Goal: Use online tool/utility: Utilize a website feature to perform a specific function

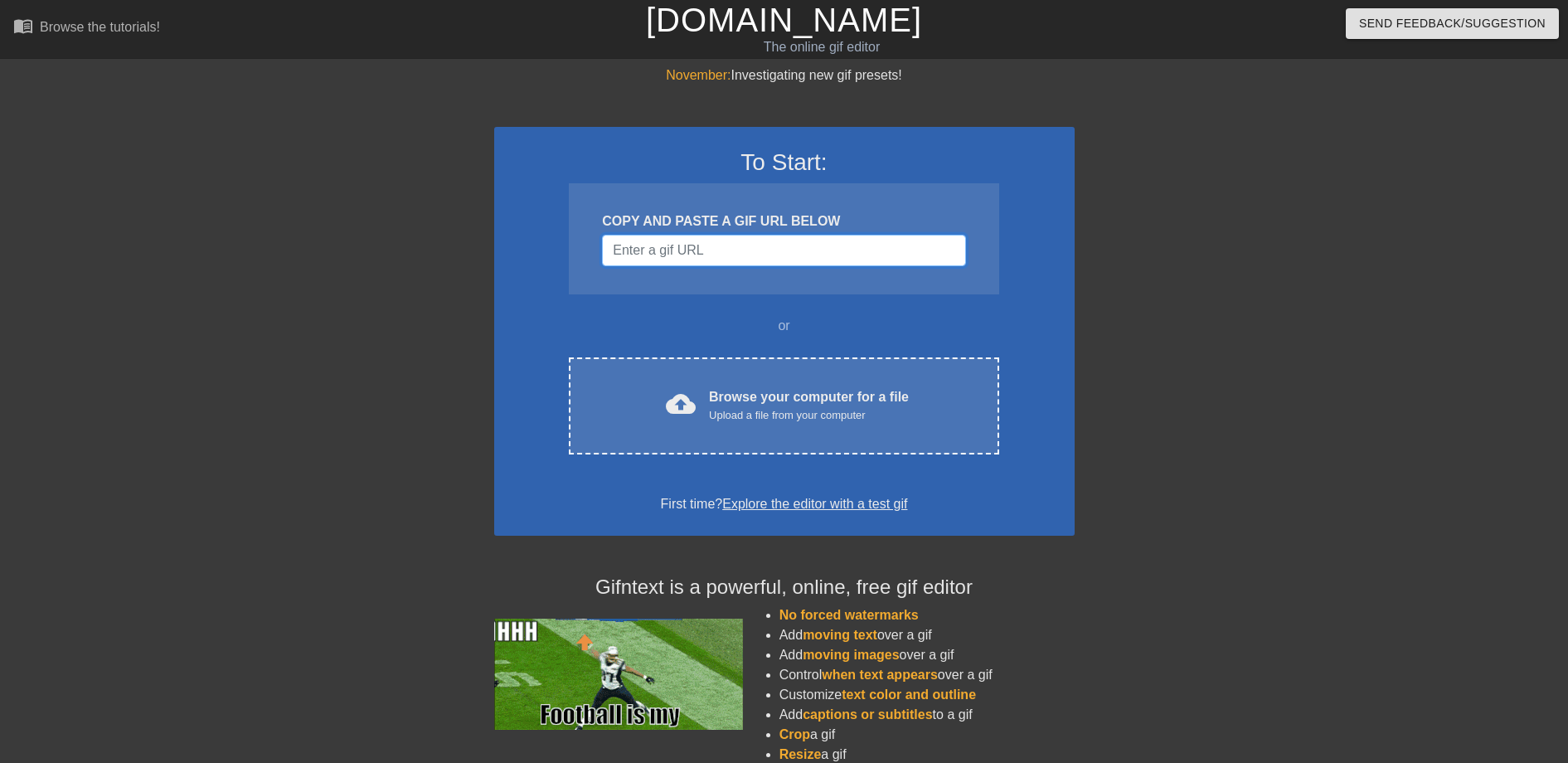
click at [717, 258] on input "Username" at bounding box center [784, 250] width 363 height 31
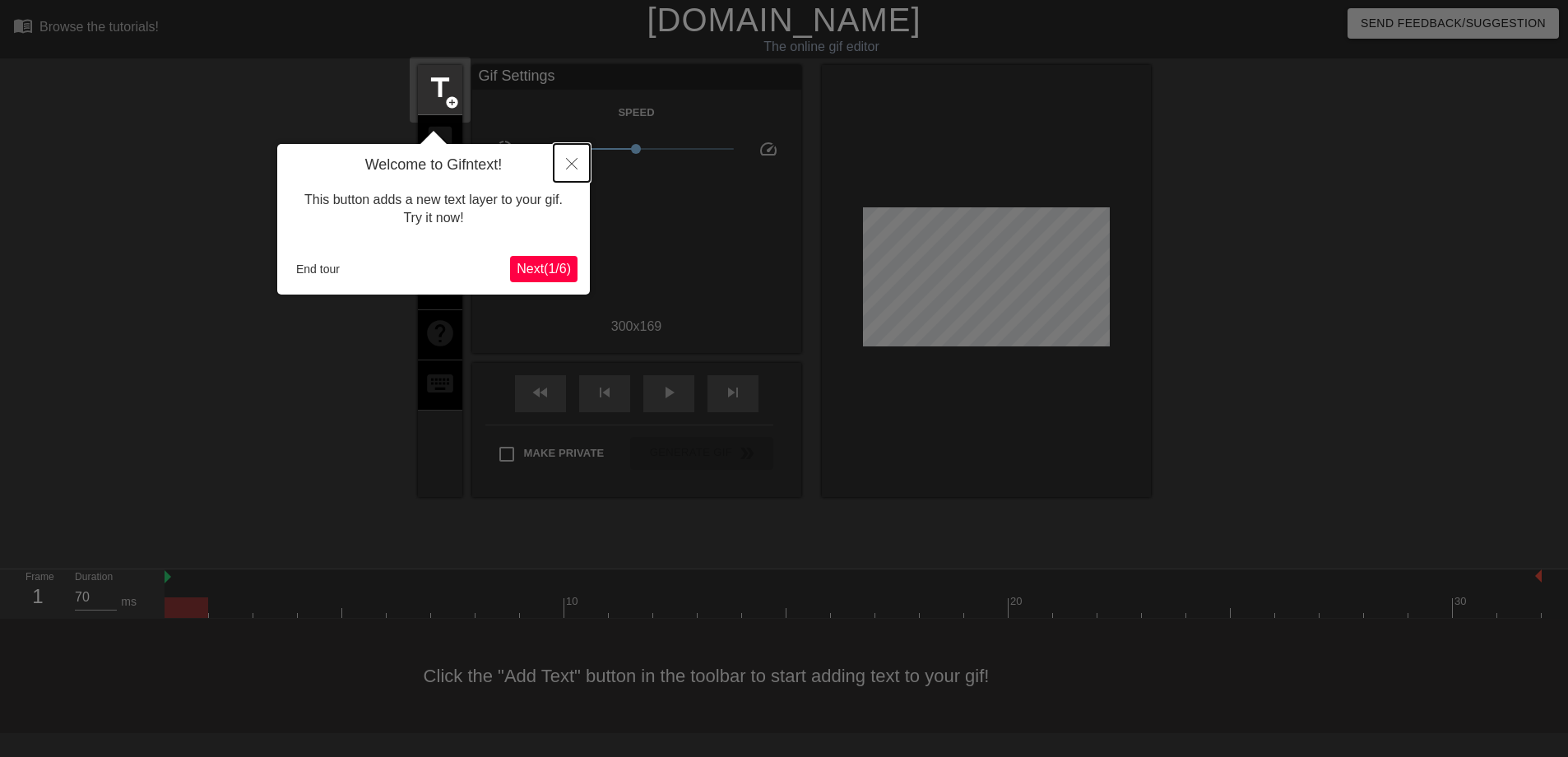
click at [580, 165] on button "Close" at bounding box center [572, 163] width 36 height 38
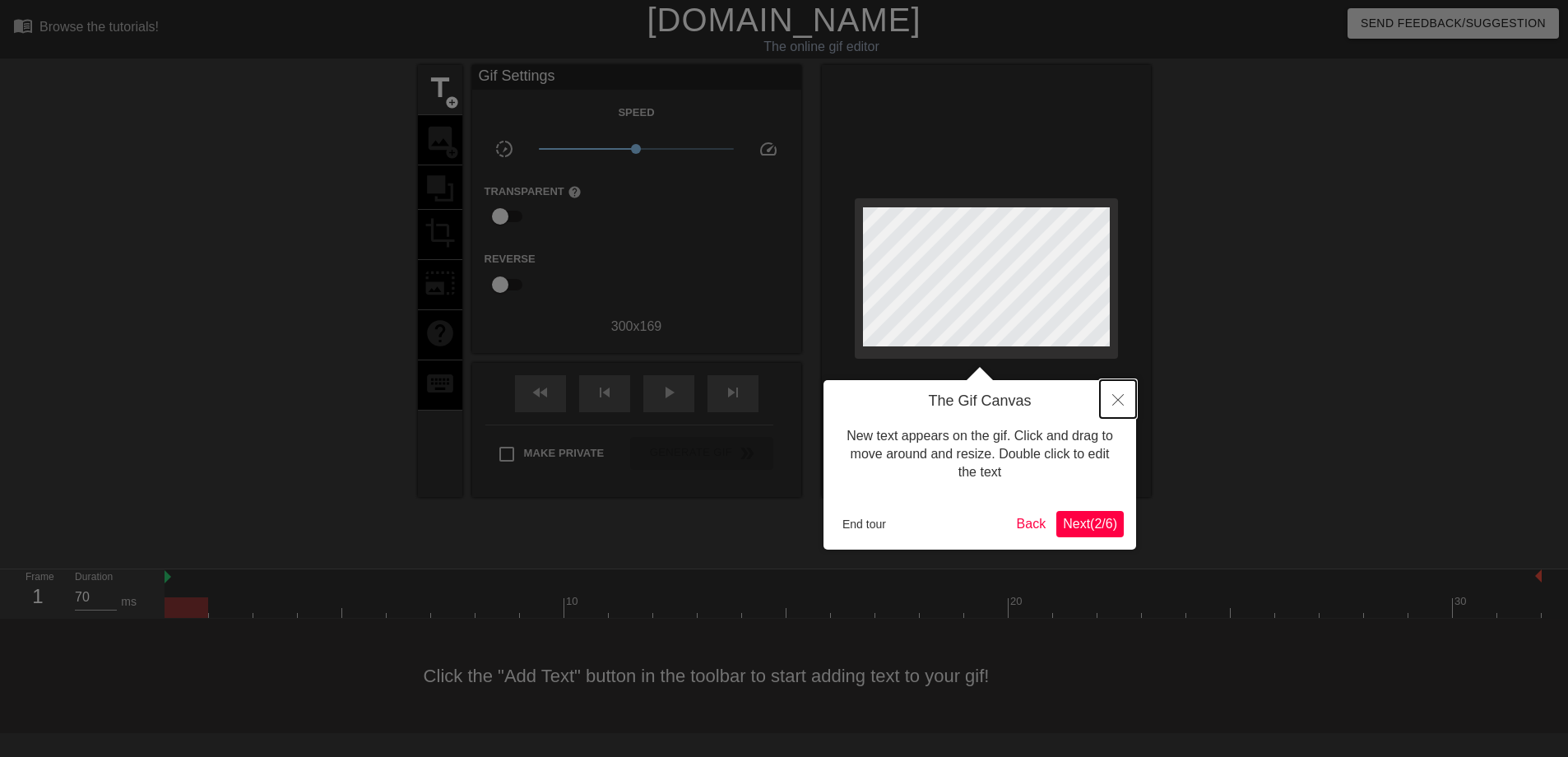
click at [1113, 393] on button "Close" at bounding box center [1118, 399] width 36 height 38
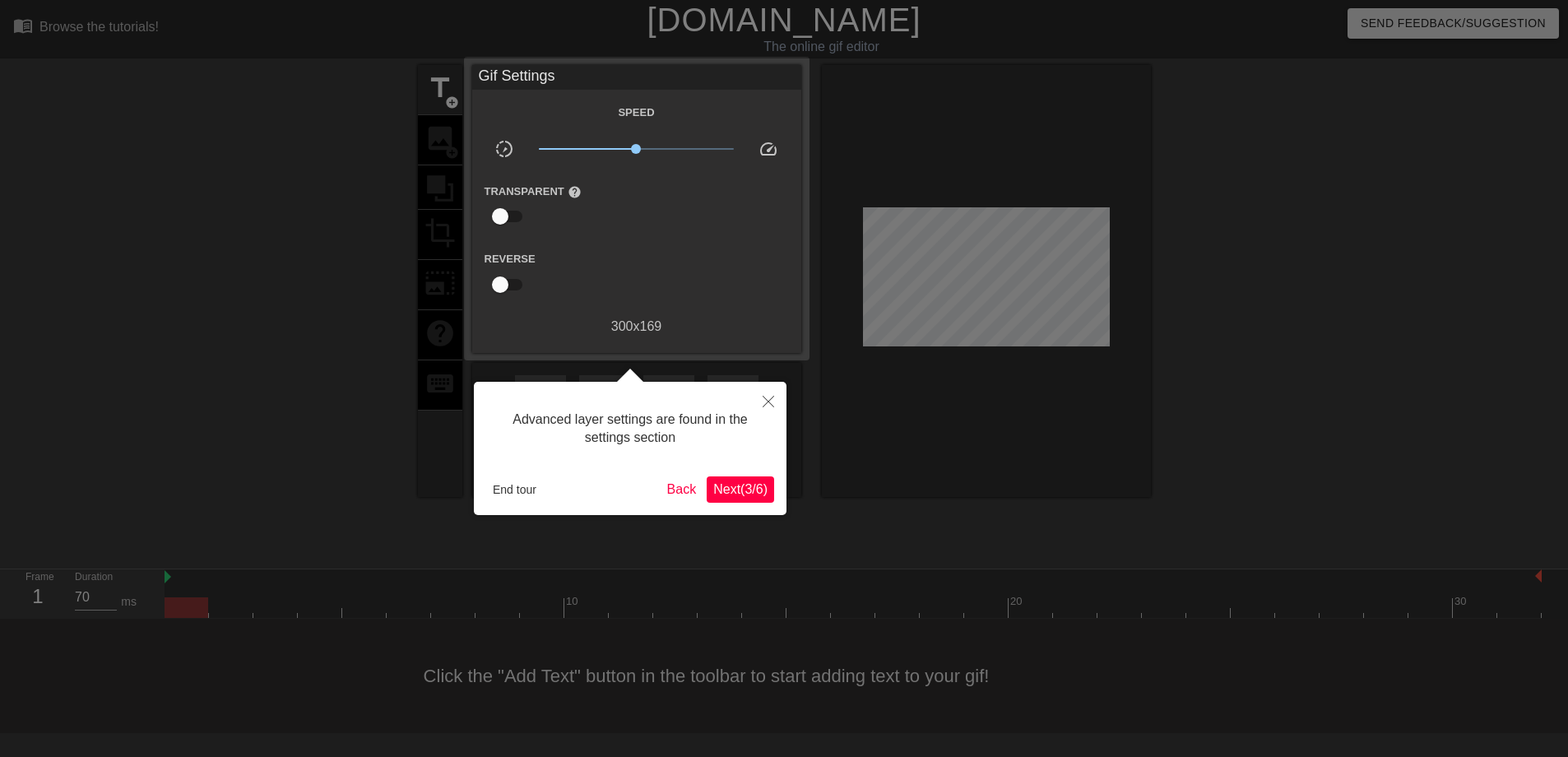
click at [743, 491] on span "Next ( 3 / 6 )" at bounding box center [741, 489] width 55 height 14
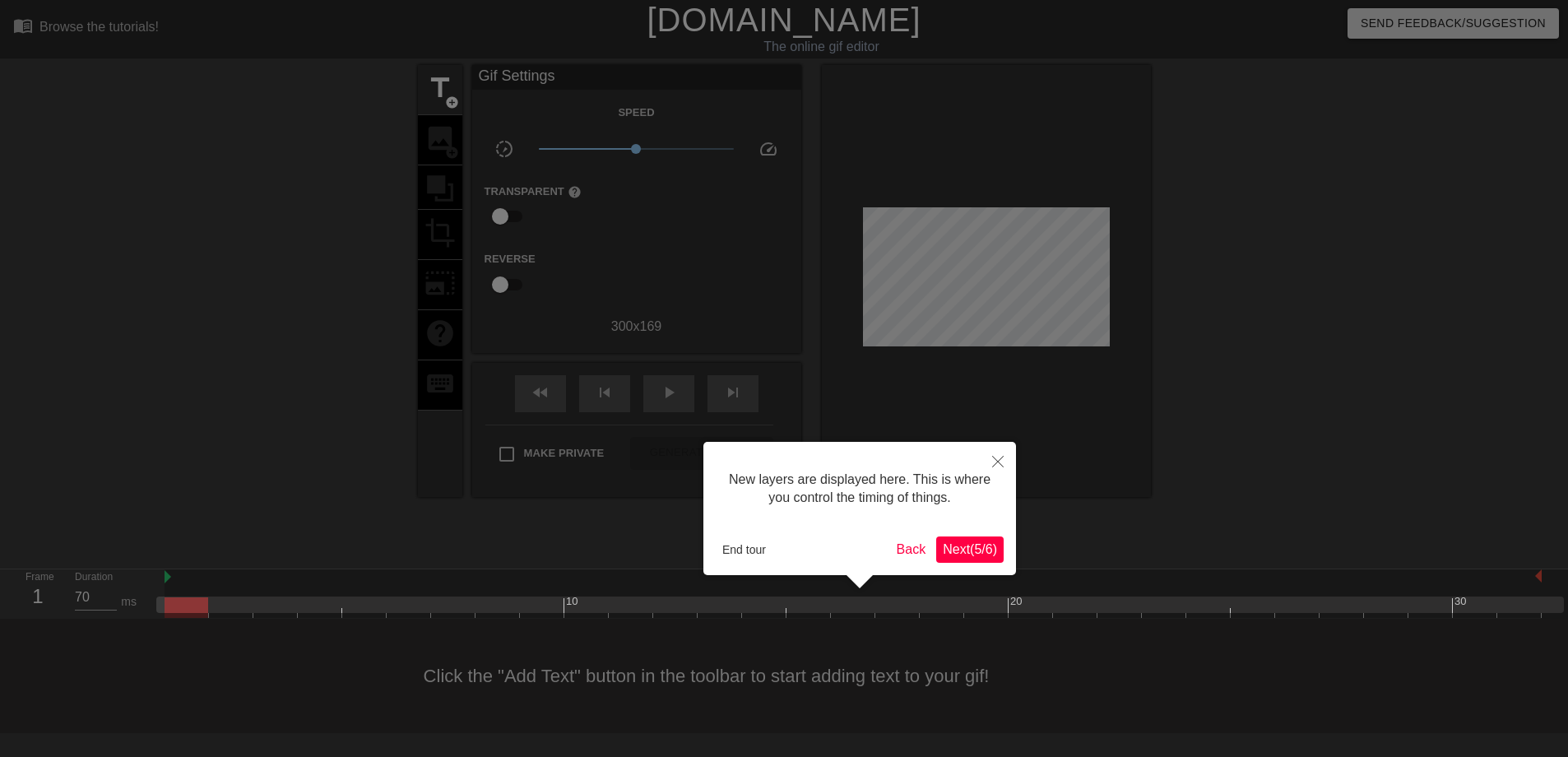
click at [943, 532] on div "New layers are displayed here. This is where you control the timing of things. …" at bounding box center [859, 508] width 312 height 133
click at [944, 543] on span "Next ( 5 / 6 )" at bounding box center [970, 549] width 55 height 14
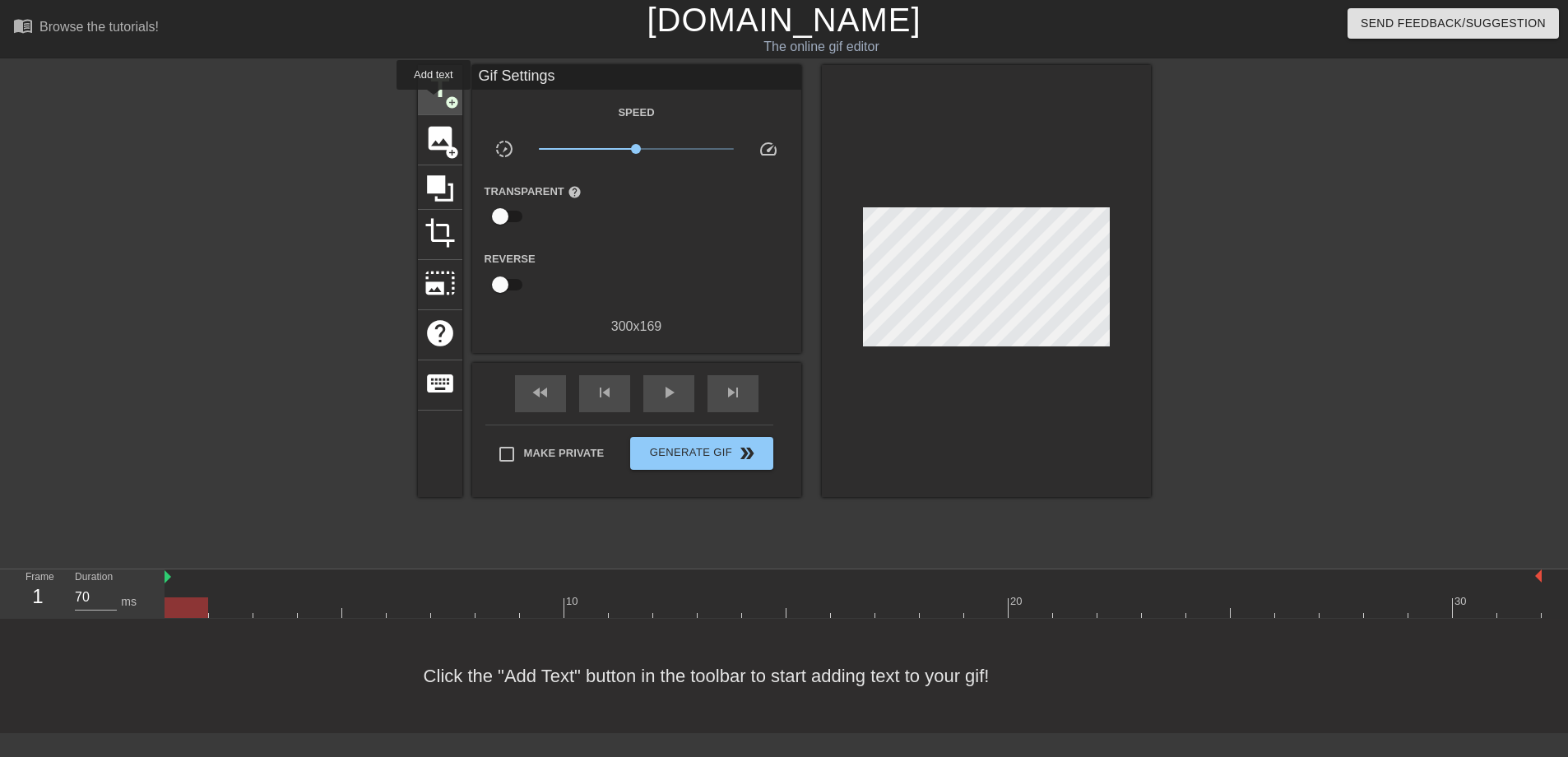
click at [434, 101] on span "title" at bounding box center [440, 88] width 31 height 31
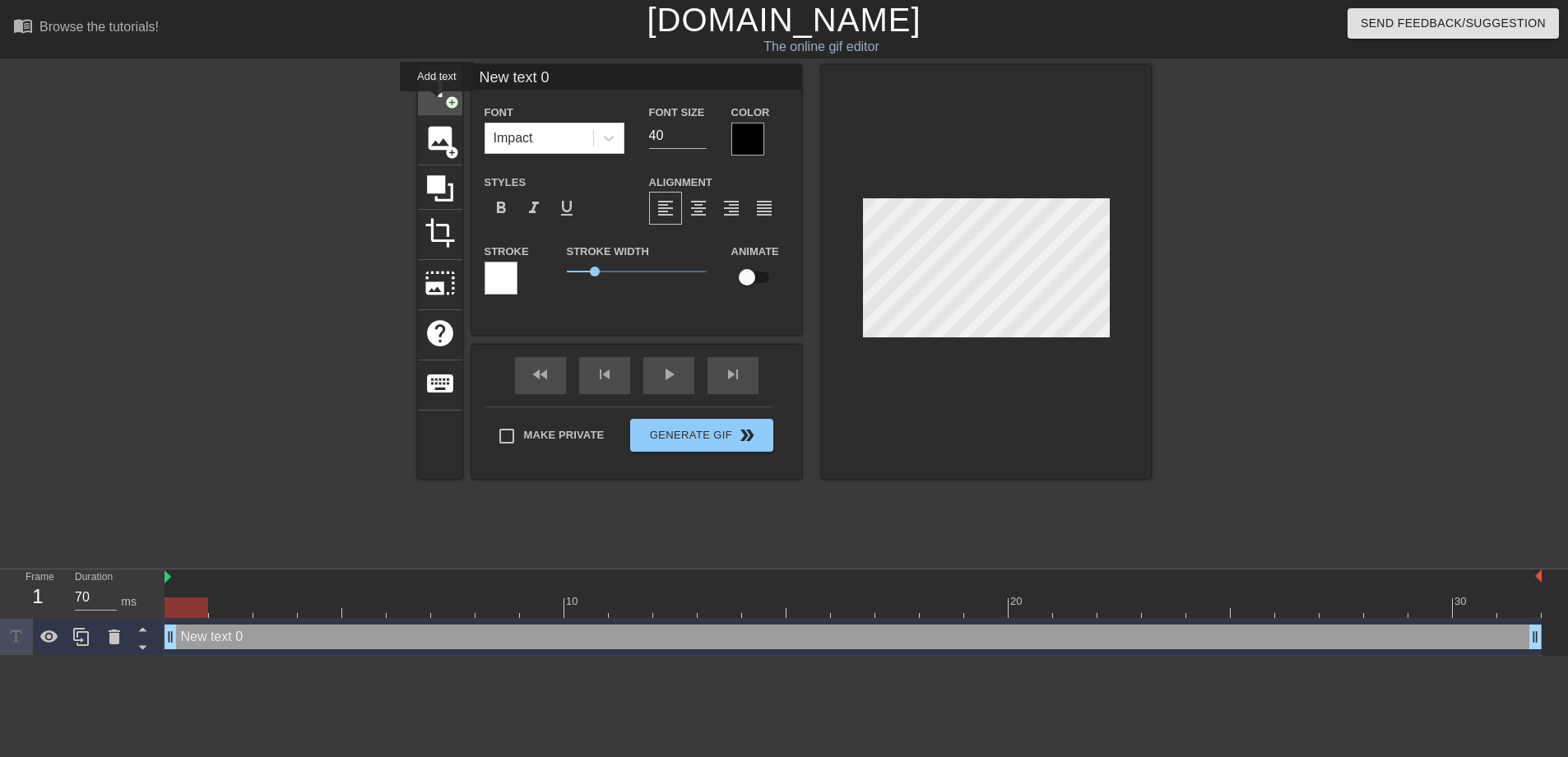
scroll to position [0, 0]
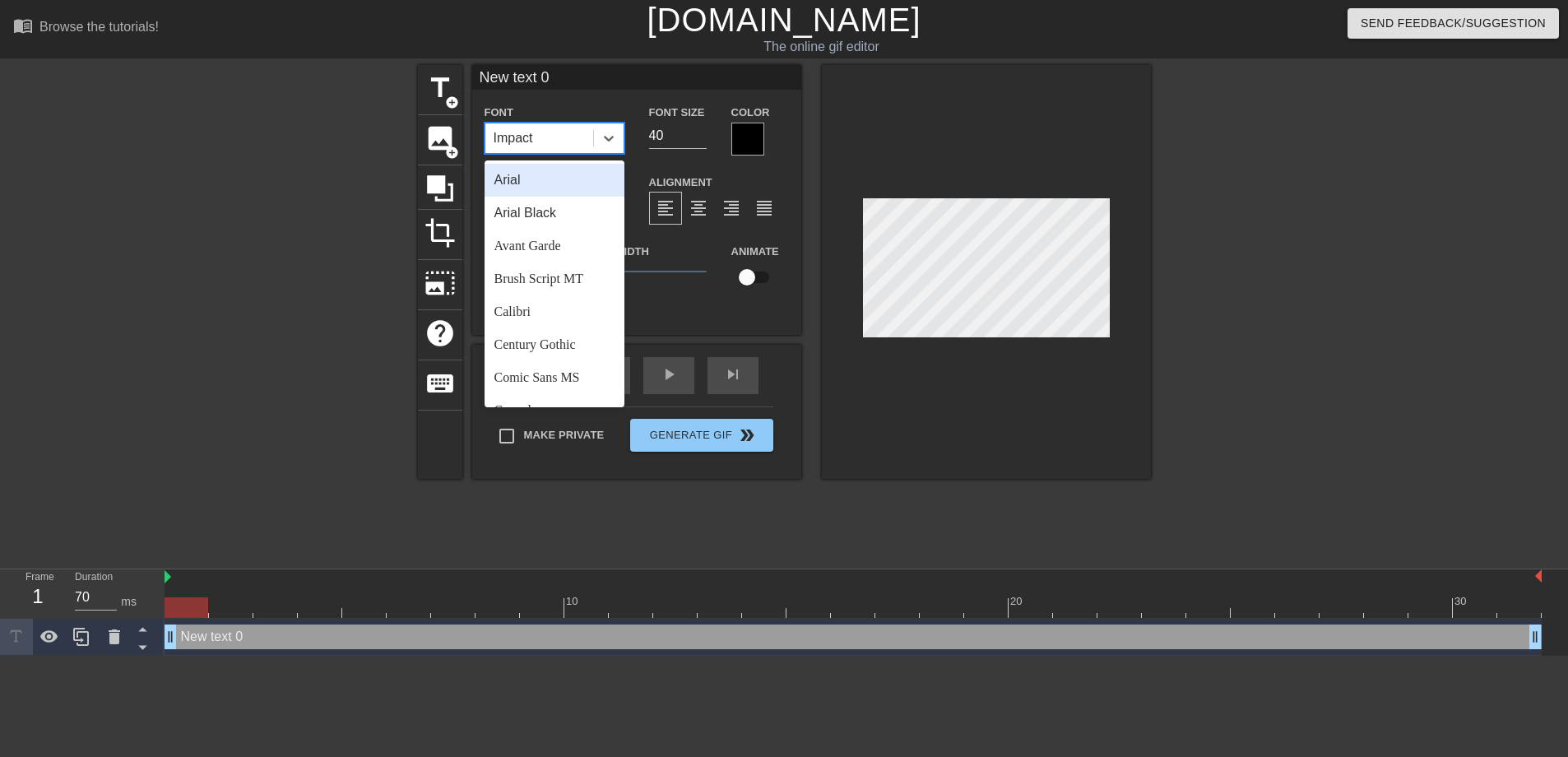
click at [543, 140] on div "Impact" at bounding box center [540, 138] width 108 height 29
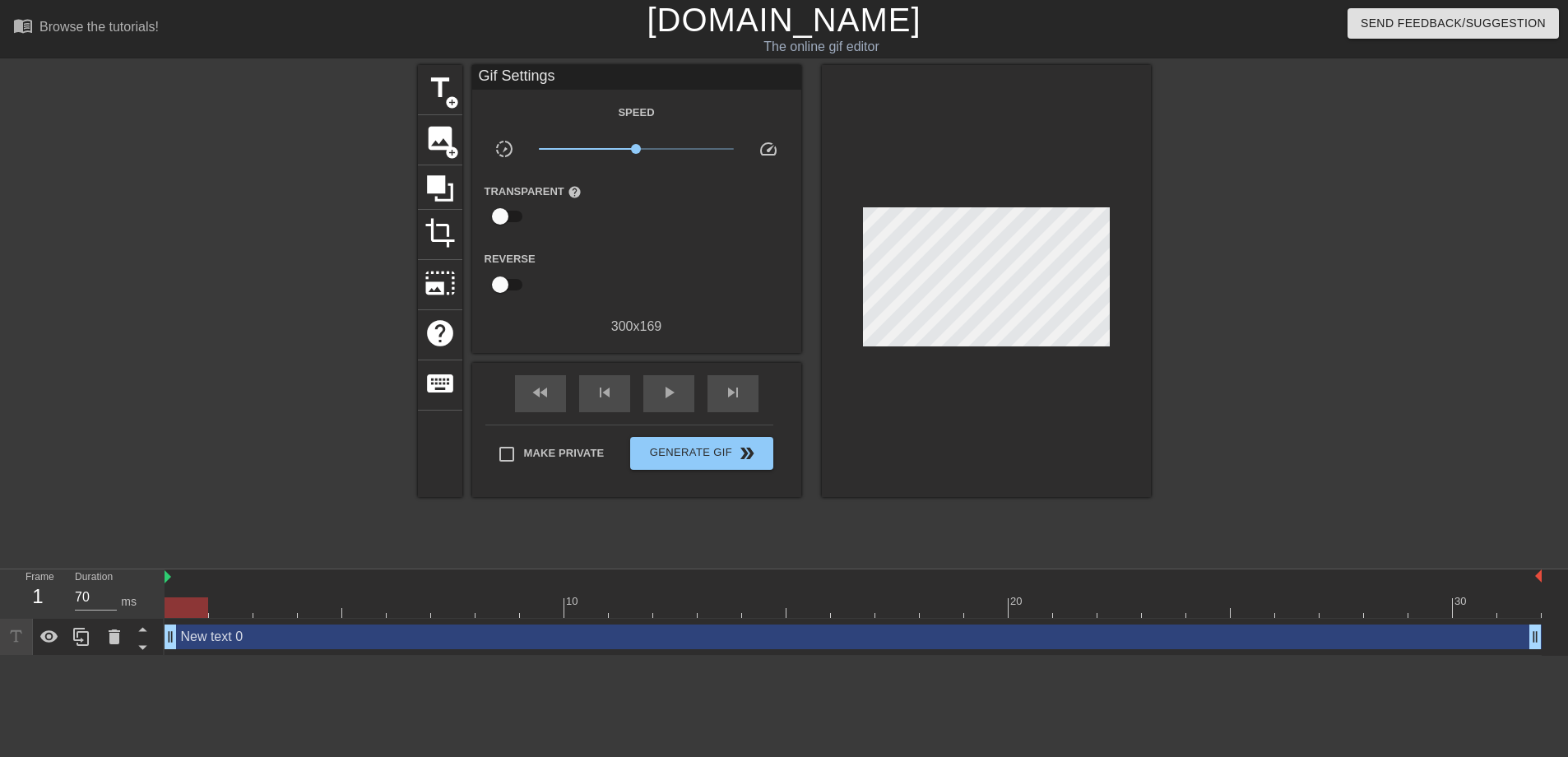
drag, startPoint x: 1137, startPoint y: 173, endPoint x: 1109, endPoint y: 227, distance: 60.8
click at [1137, 177] on div at bounding box center [986, 281] width 329 height 432
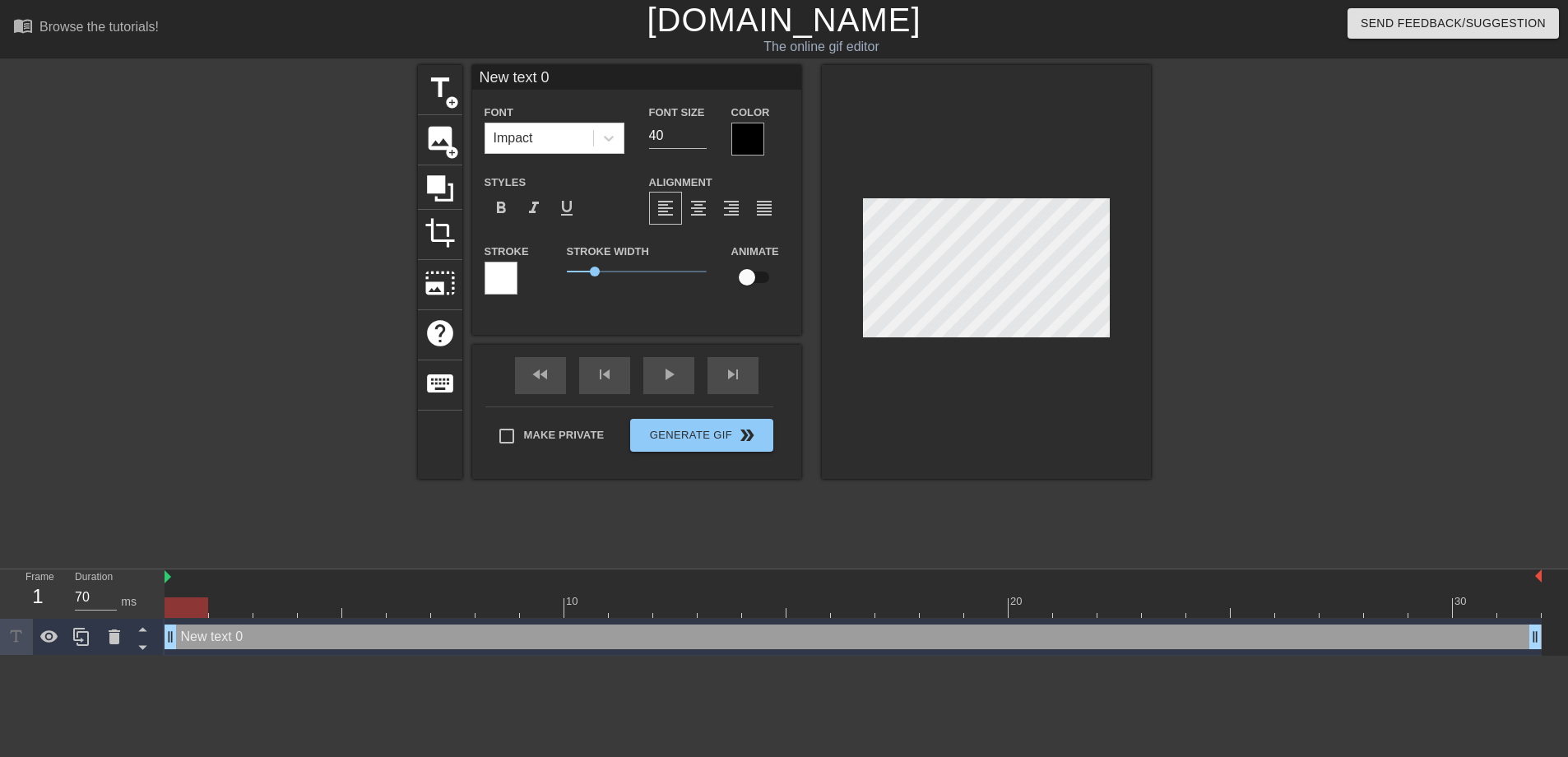
scroll to position [2, 4]
type input "Y"
type textarea "Y"
type input "Yo"
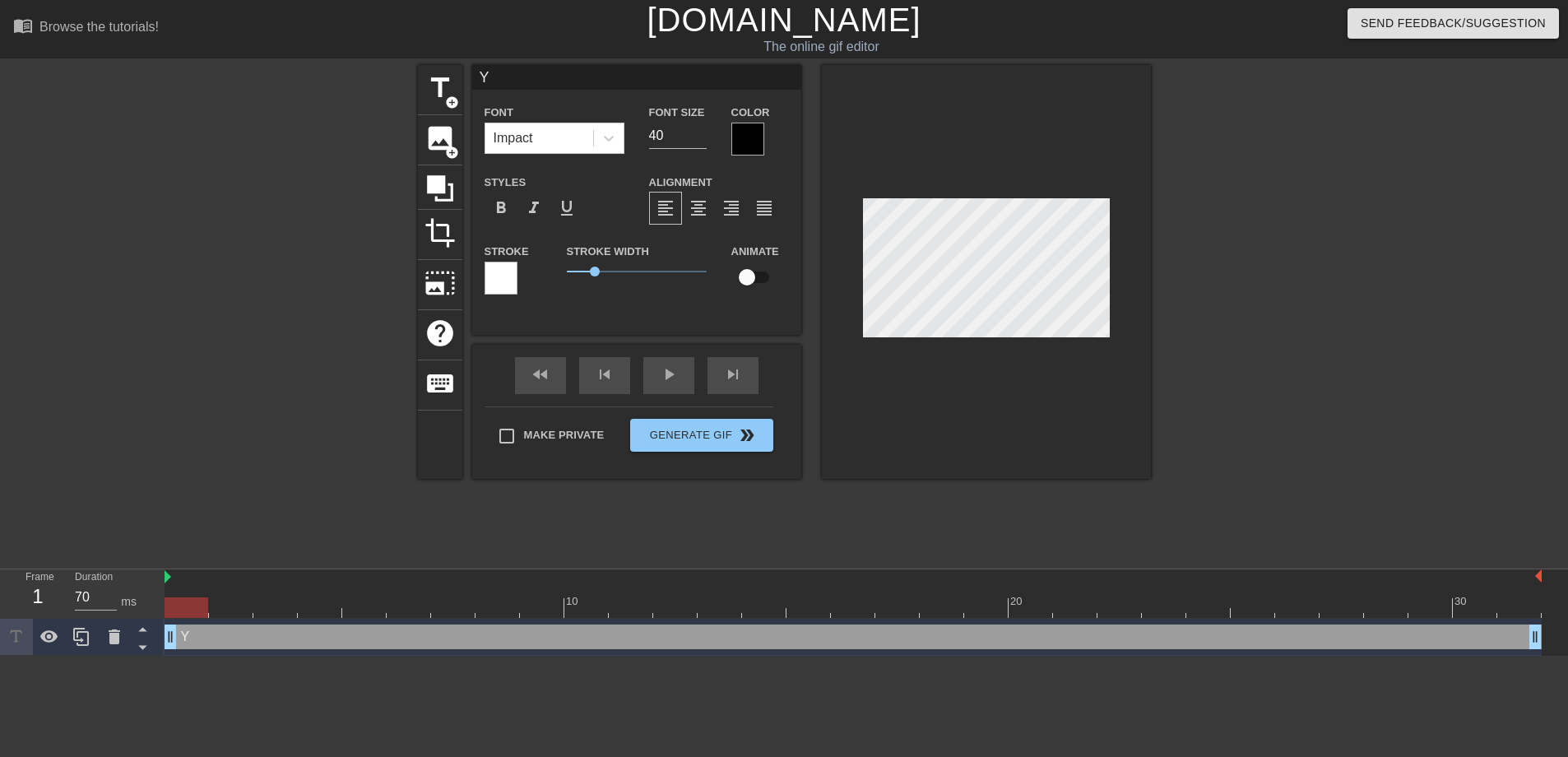
type textarea "Yo"
type input "Yod"
type textarea "Yod"
type input "Yodo"
type textarea "Yodo"
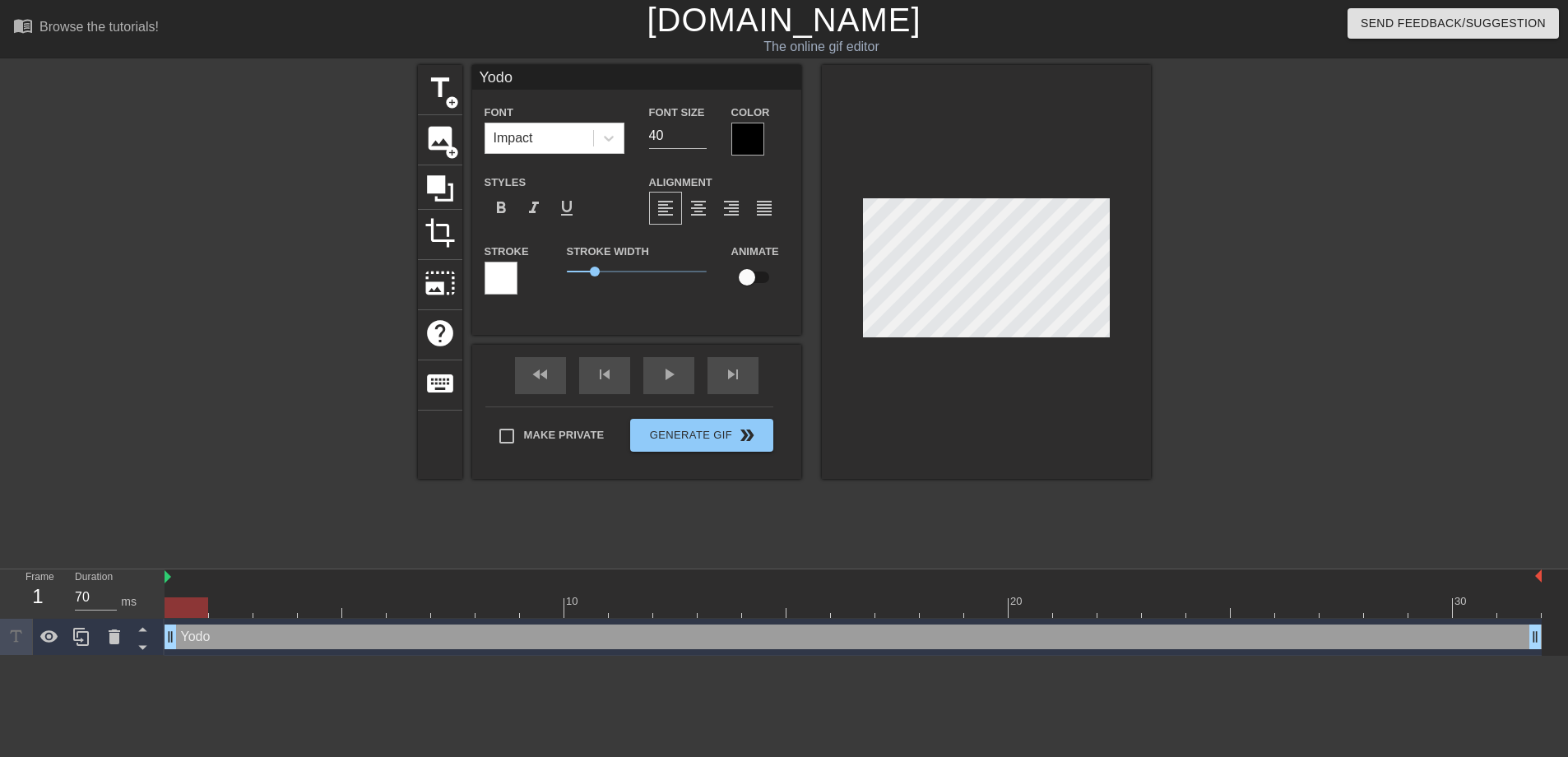
type input "Yodos"
type textarea "Yodos"
type input "Yodosh"
type textarea "Yodosh"
type input "Yodoshi"
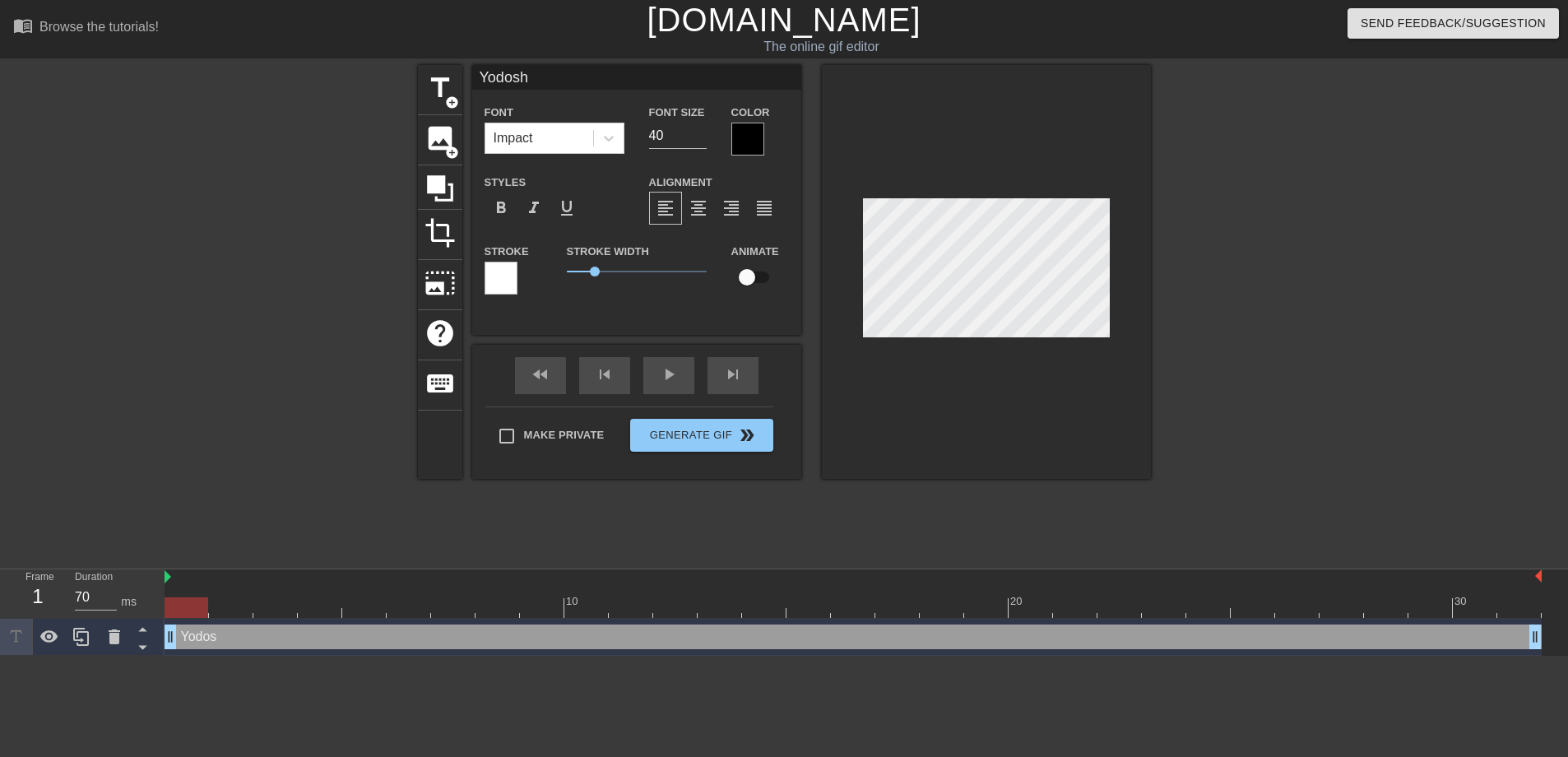
type textarea "Yodoshi"
click at [1343, 370] on div at bounding box center [1294, 311] width 247 height 494
click at [1226, 336] on div at bounding box center [1294, 311] width 247 height 494
click at [1293, 320] on div at bounding box center [1294, 311] width 247 height 494
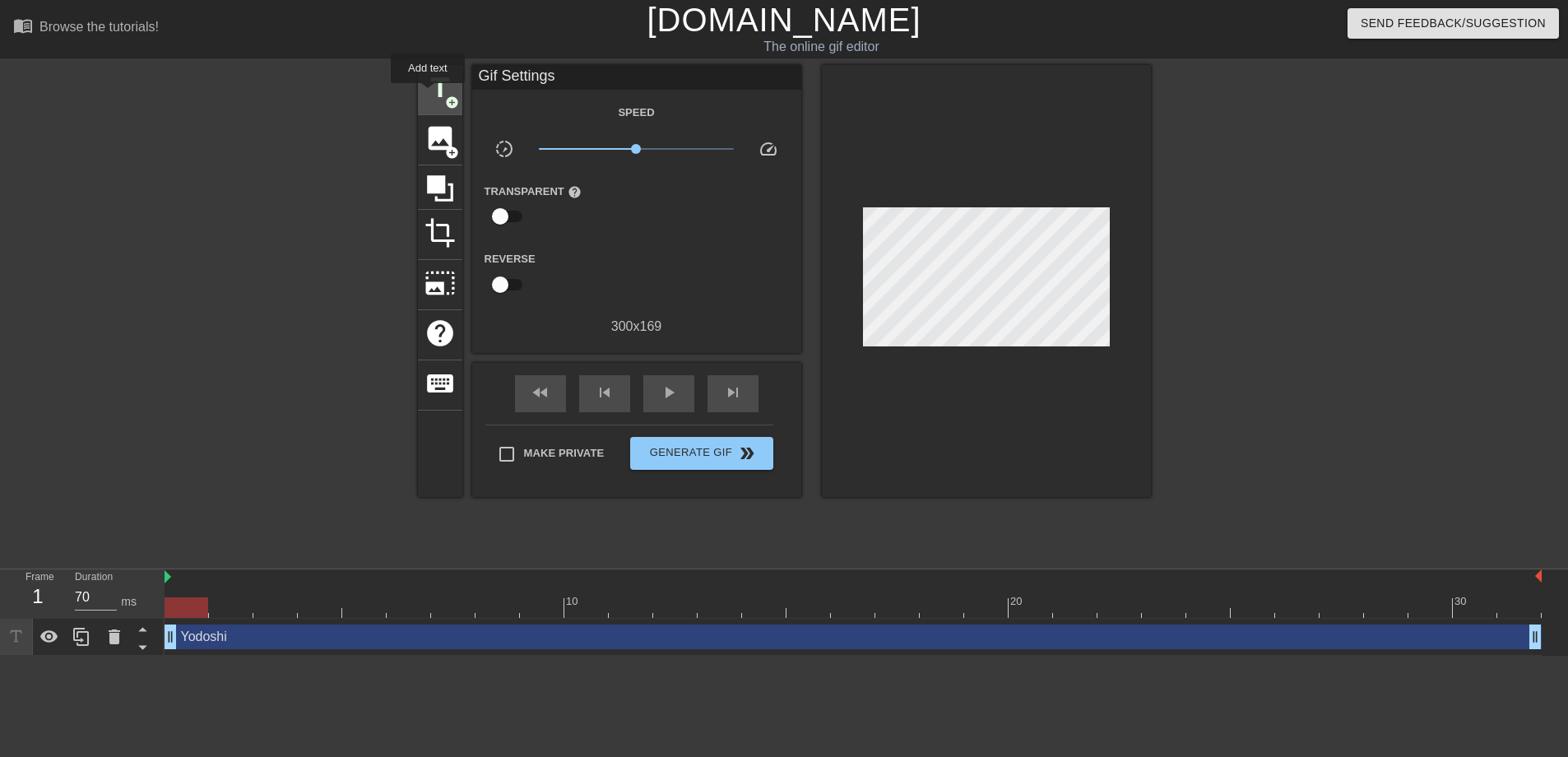
click at [434, 91] on span "title" at bounding box center [440, 88] width 31 height 31
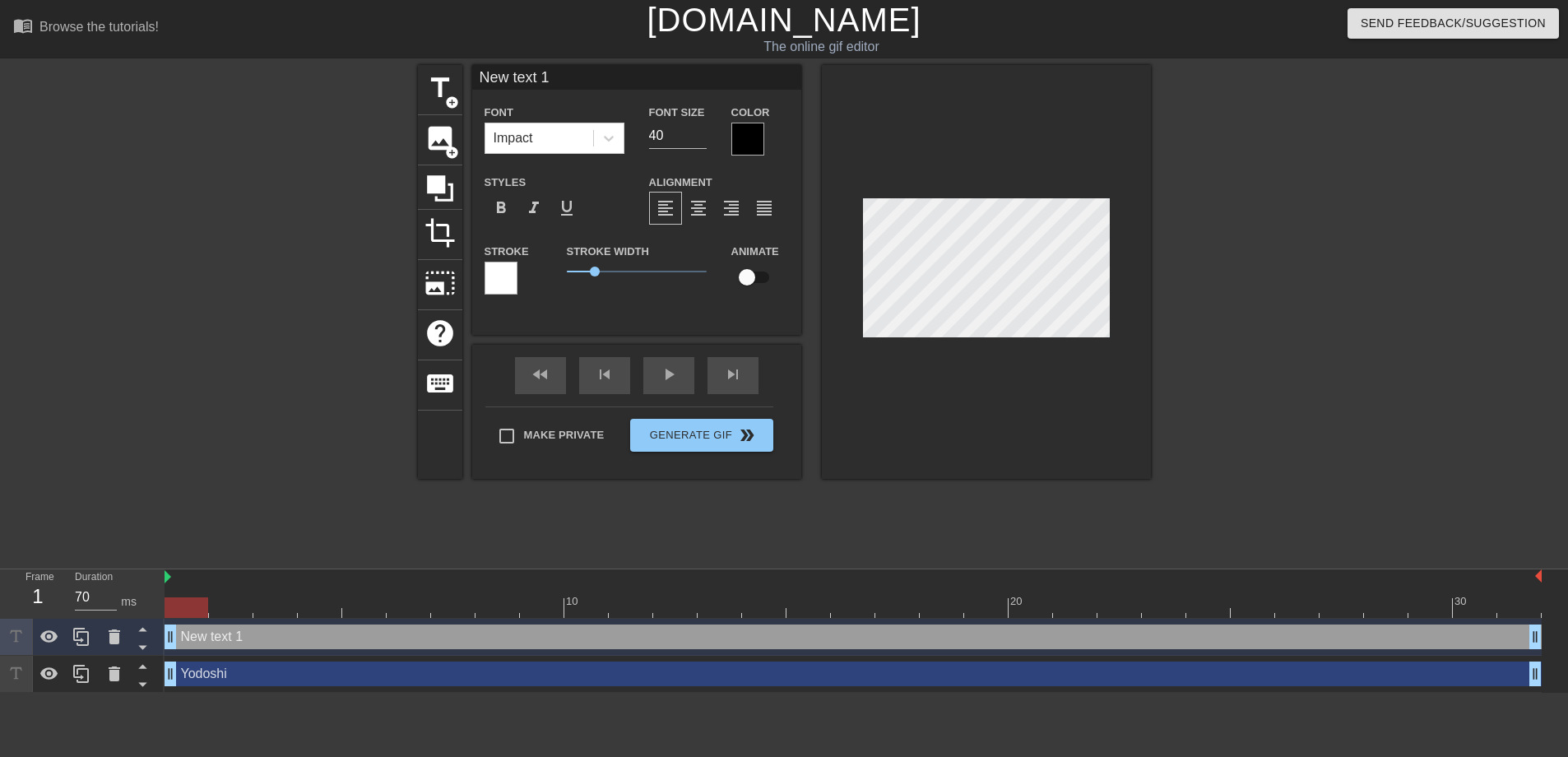
scroll to position [3, 3]
type input "T"
type textarea "T"
type input "TJ"
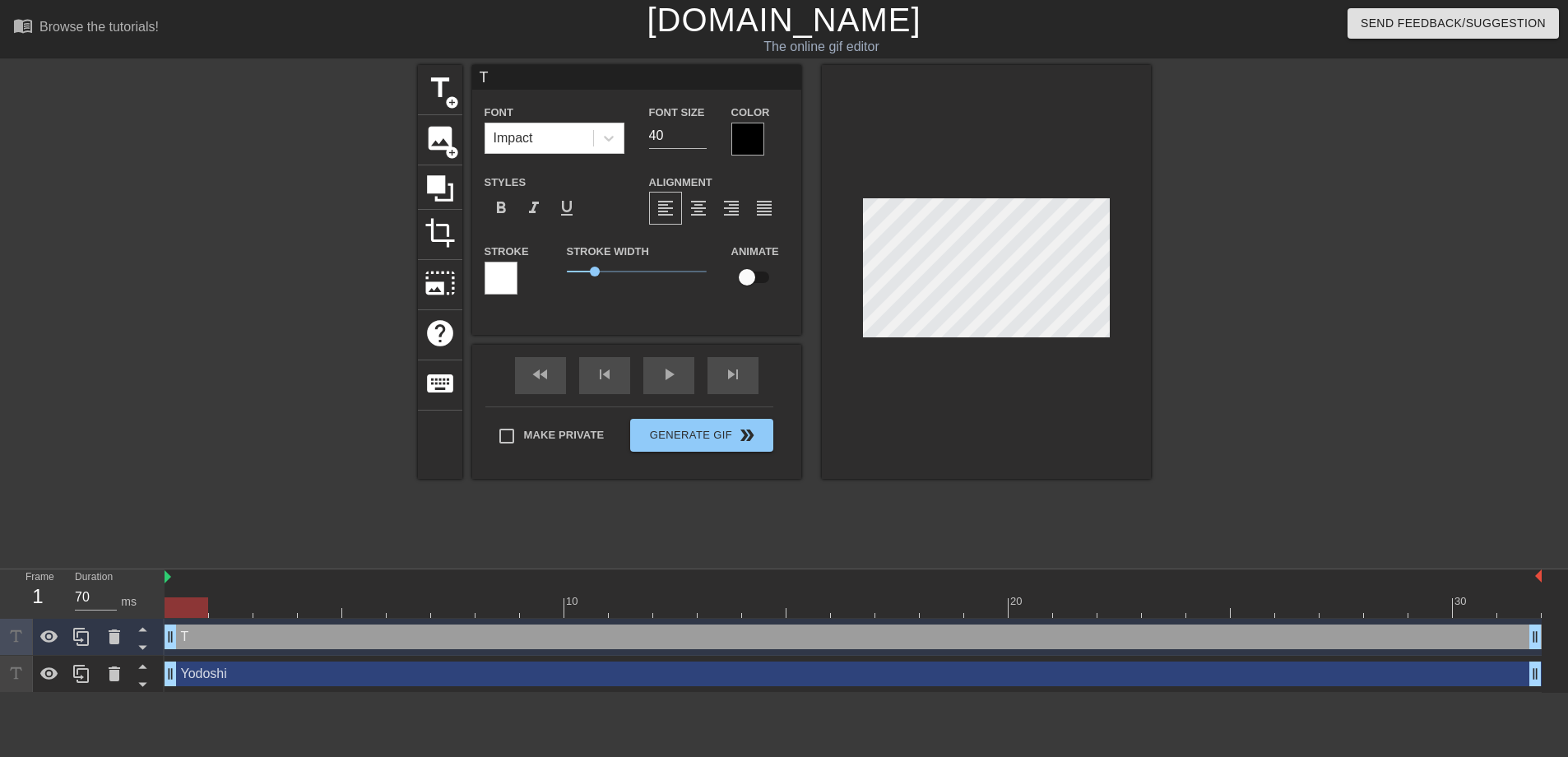
type textarea "TJ"
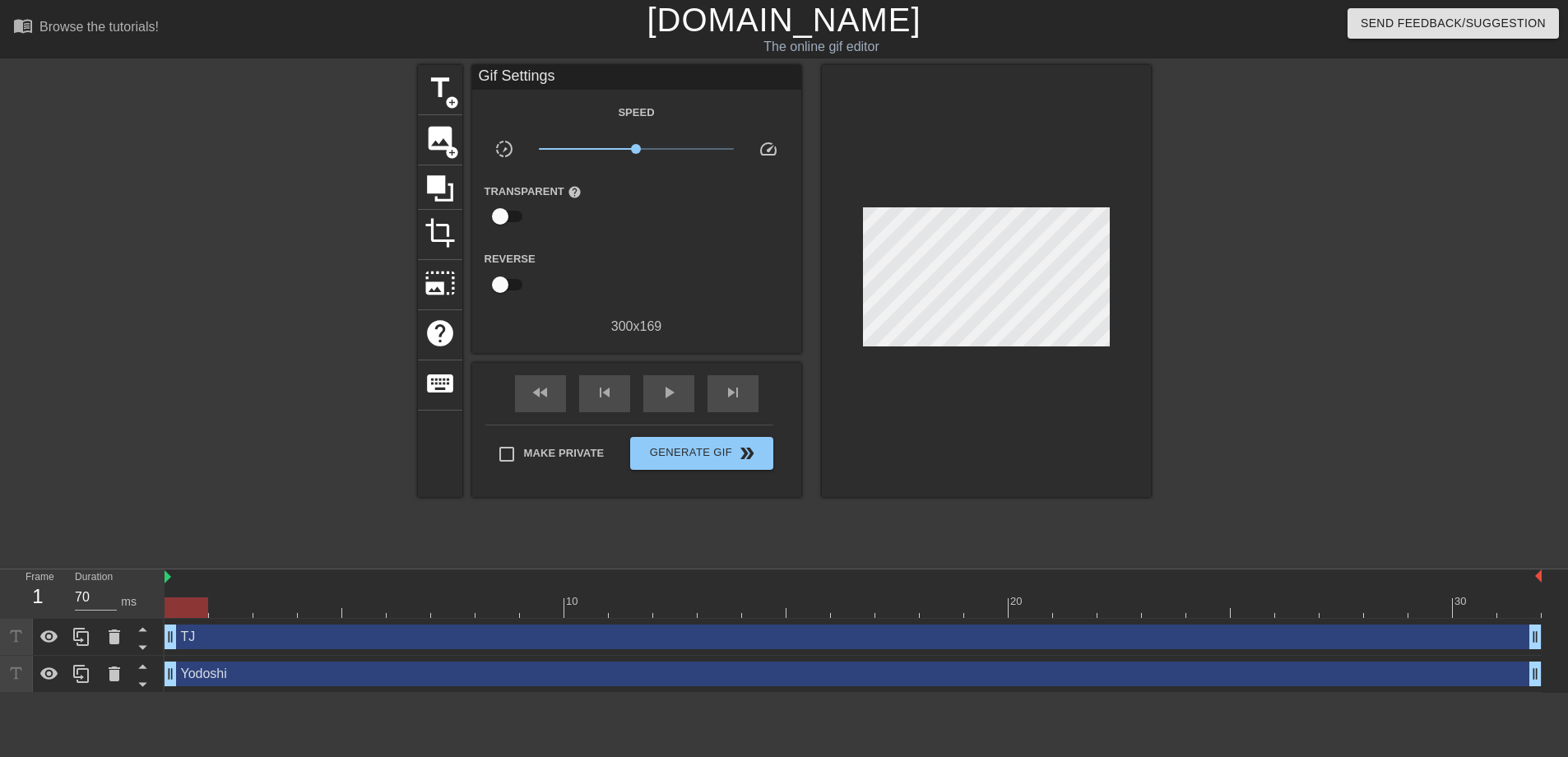
click at [1237, 293] on div at bounding box center [1294, 311] width 247 height 494
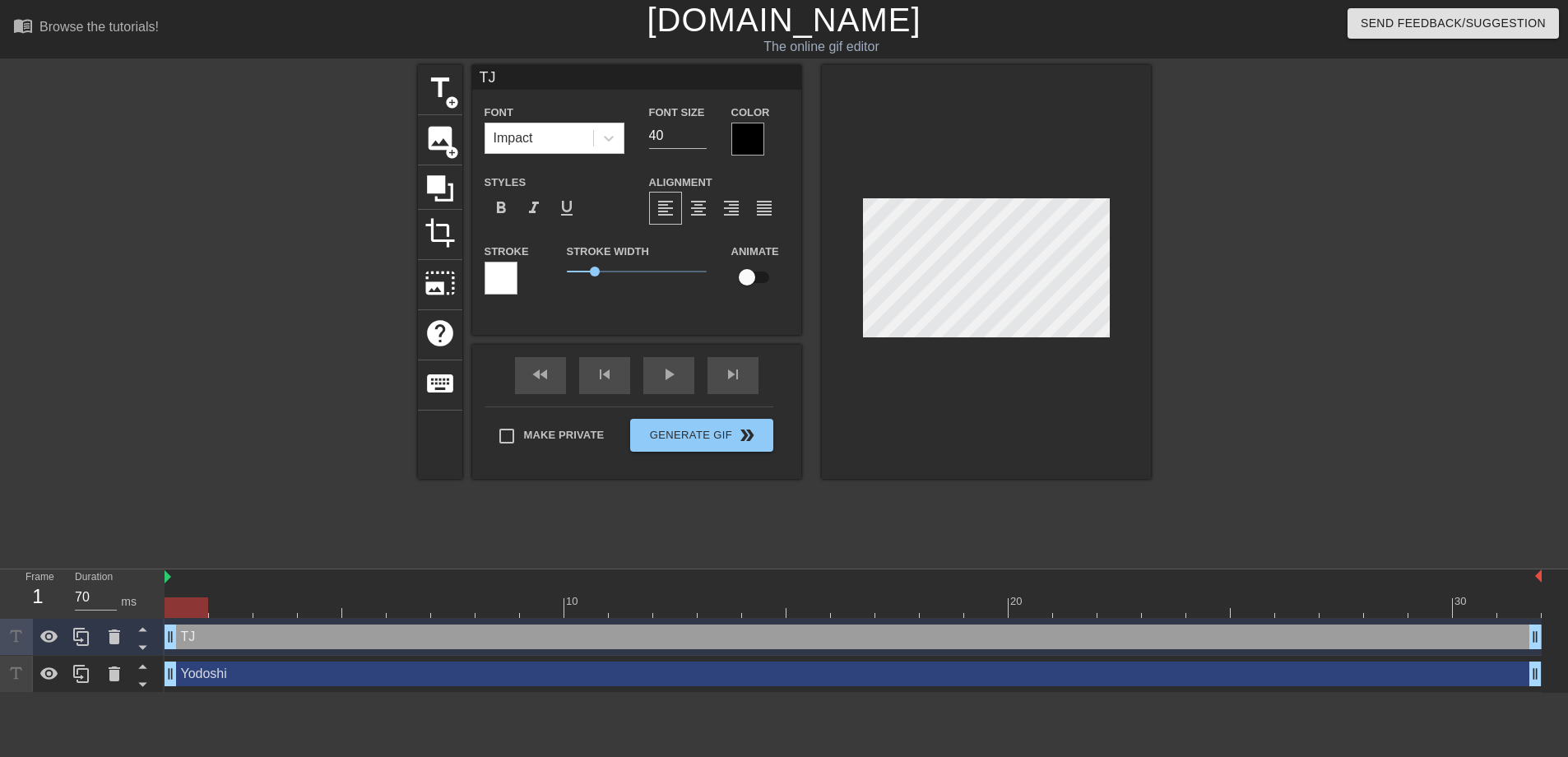
drag, startPoint x: 1287, startPoint y: 302, endPoint x: 1243, endPoint y: 304, distance: 44.0
click at [1287, 306] on div at bounding box center [1294, 311] width 247 height 494
drag, startPoint x: 1342, startPoint y: 351, endPoint x: 1316, endPoint y: 350, distance: 26.0
click at [1334, 351] on div at bounding box center [1294, 311] width 247 height 494
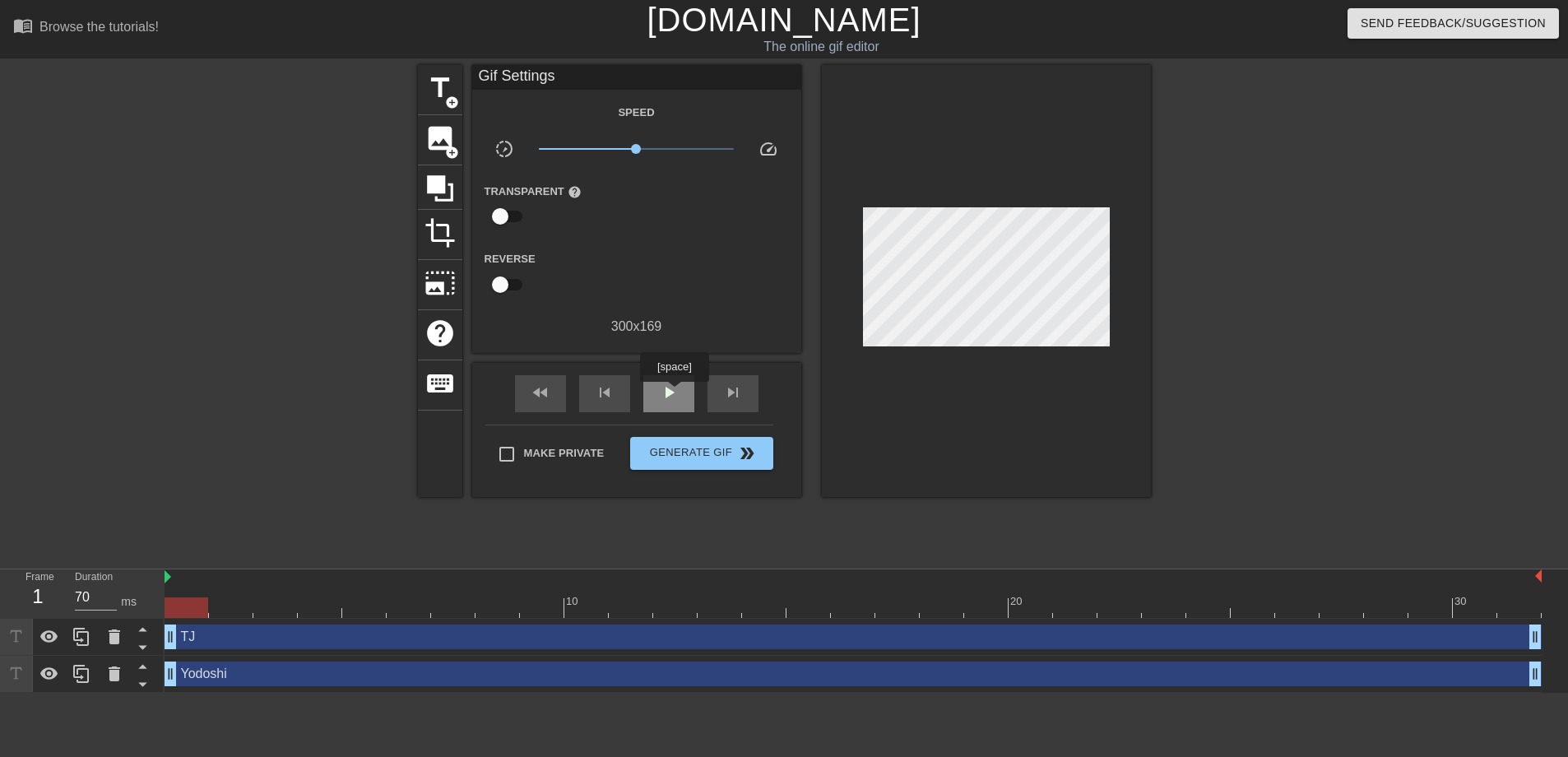
click at [674, 395] on span "play_arrow" at bounding box center [669, 393] width 20 height 20
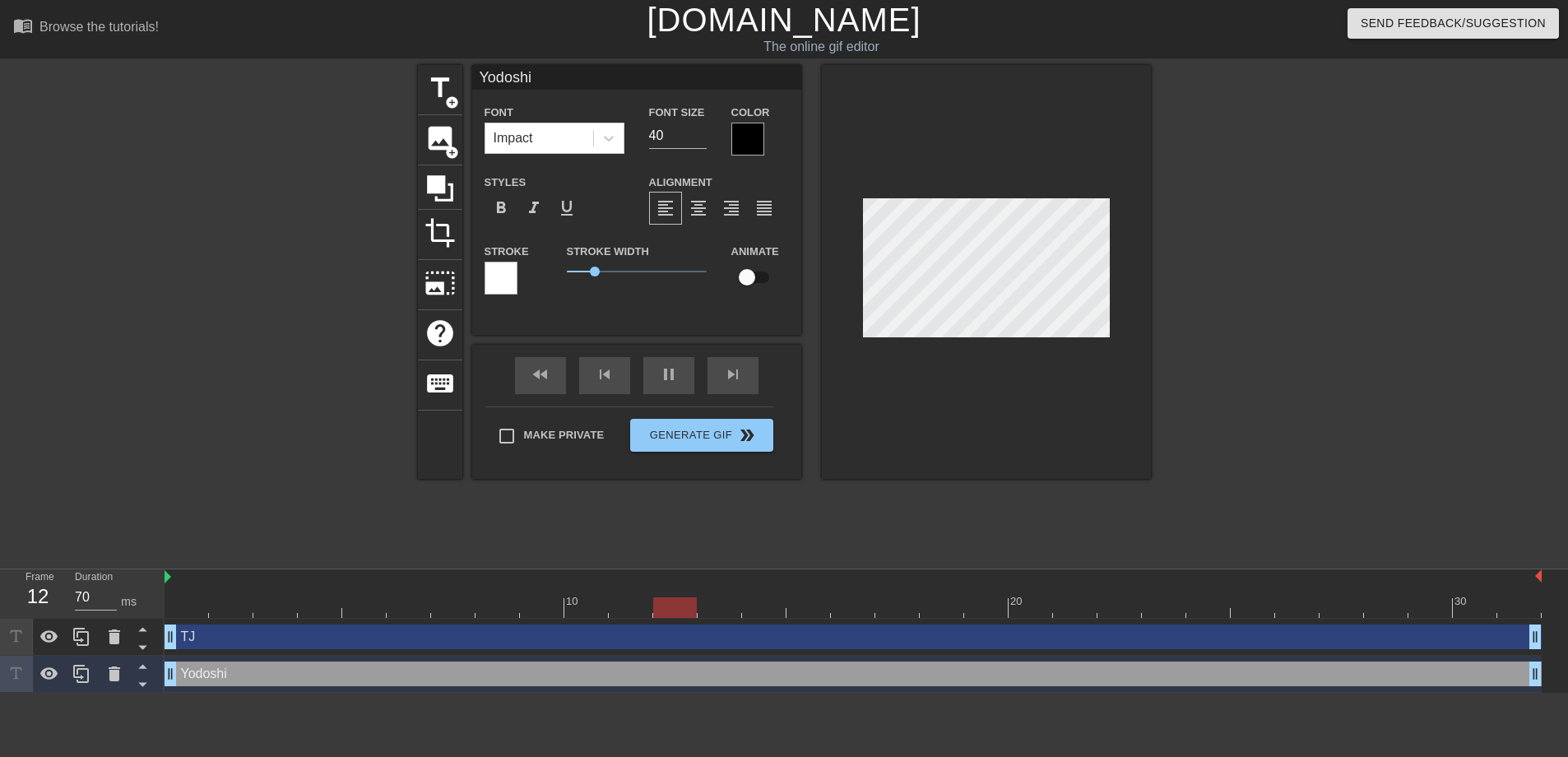
click at [1018, 338] on div at bounding box center [986, 272] width 329 height 414
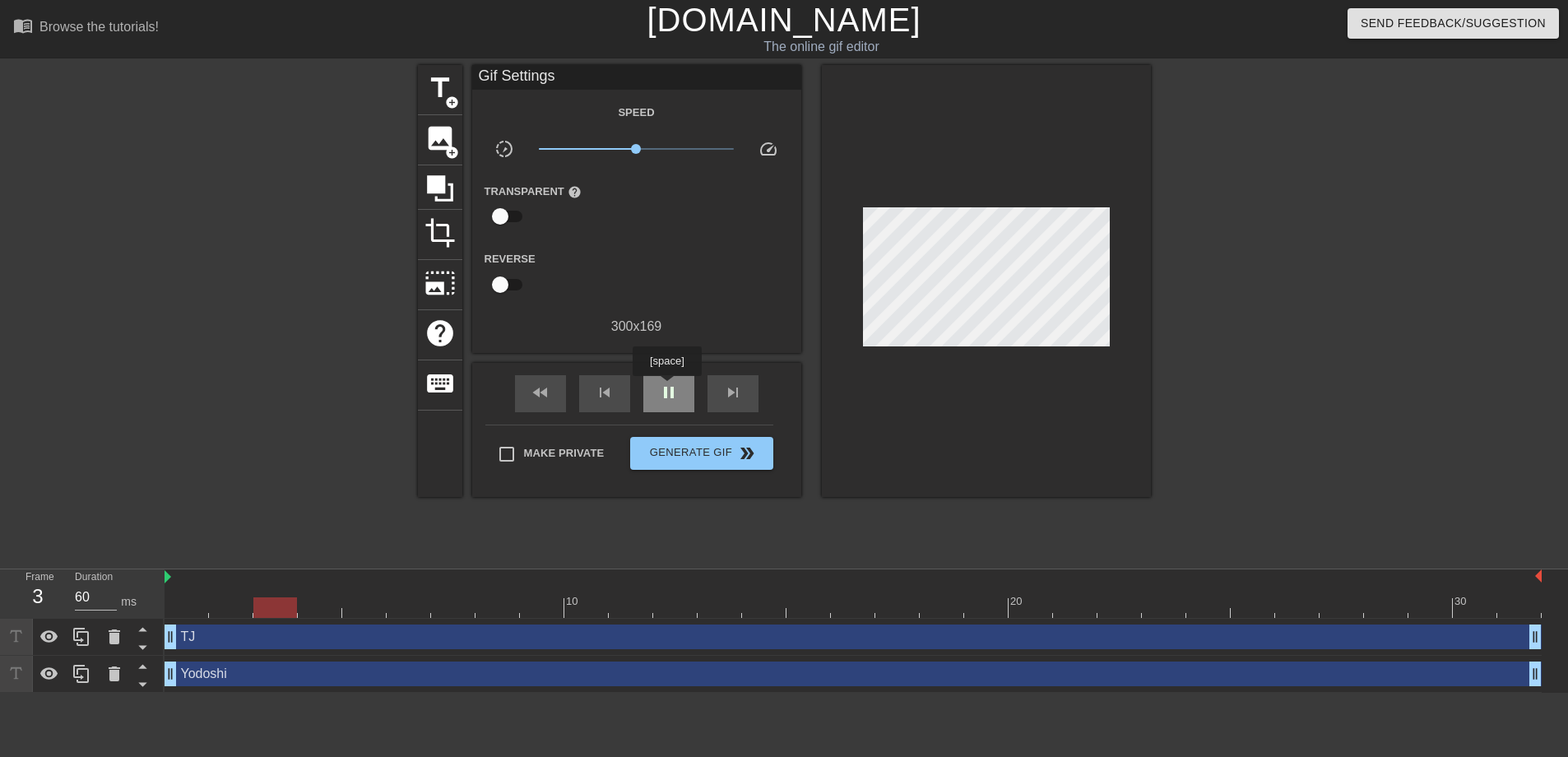
click at [666, 388] on div "pause" at bounding box center [669, 394] width 51 height 37
drag, startPoint x: 329, startPoint y: 614, endPoint x: 247, endPoint y: 612, distance: 82.0
click at [166, 611] on div at bounding box center [186, 608] width 43 height 21
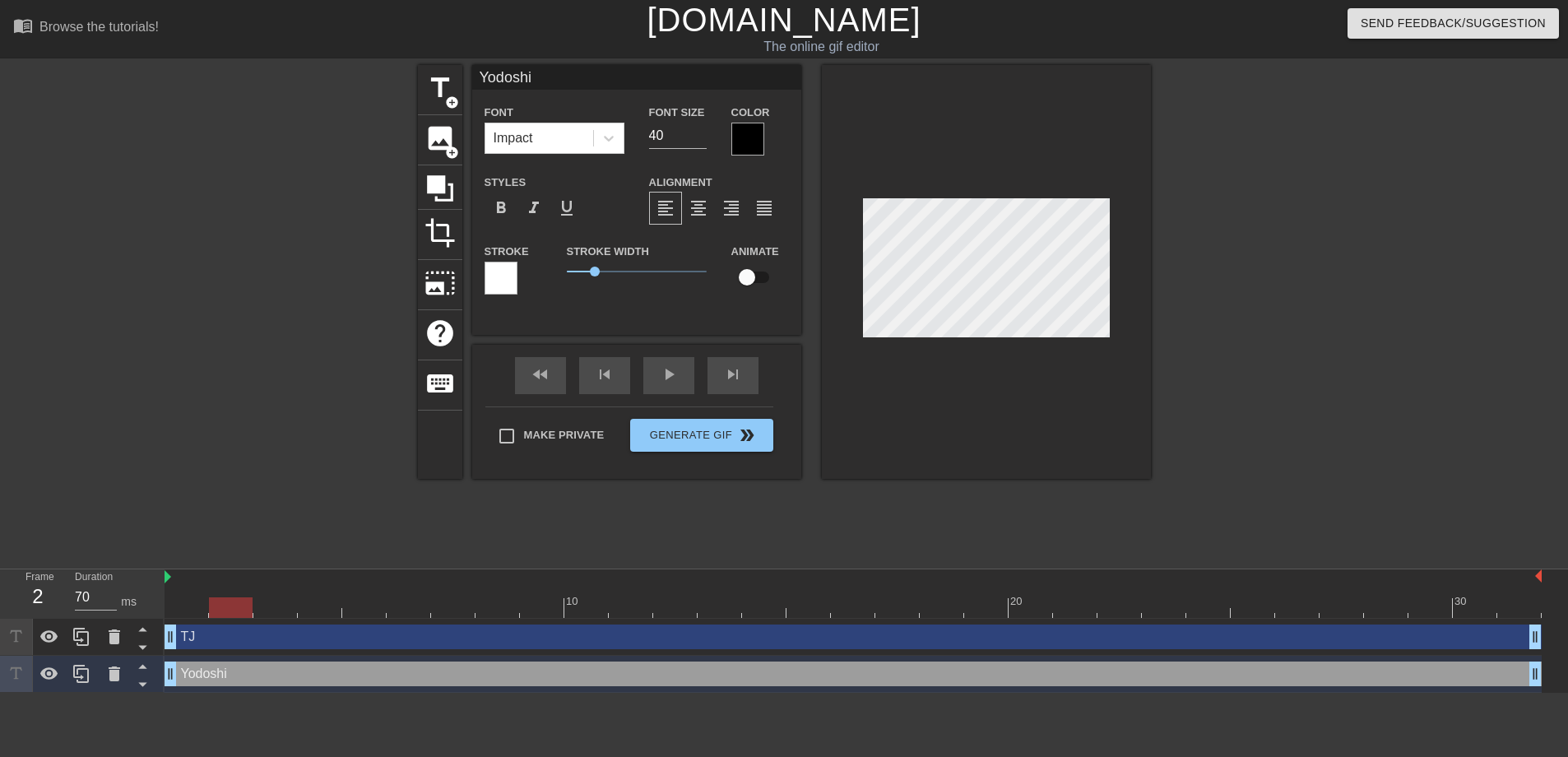
click at [240, 608] on div at bounding box center [853, 608] width 1377 height 21
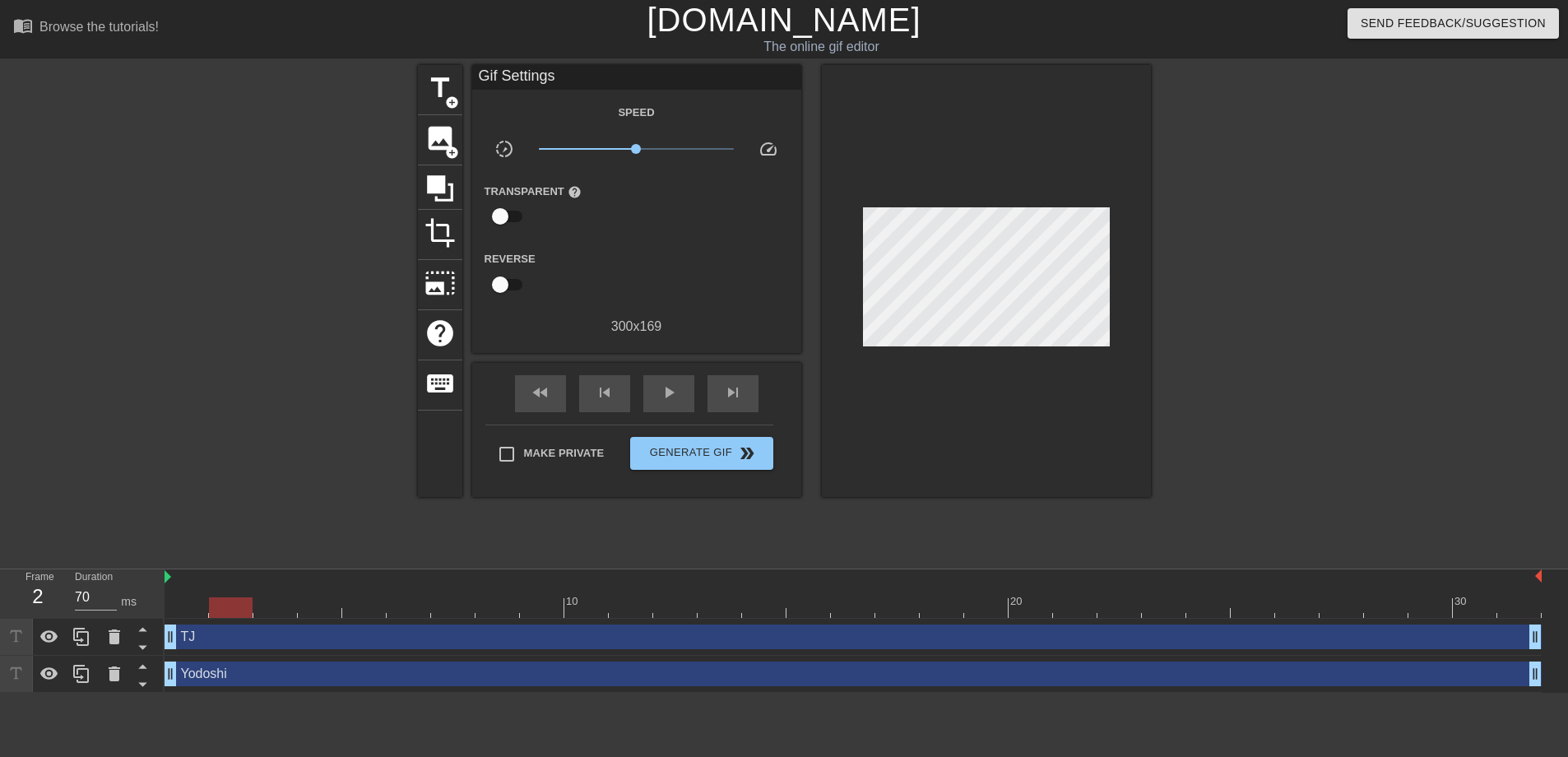
click at [1202, 334] on div at bounding box center [1294, 311] width 247 height 494
click at [288, 611] on div at bounding box center [853, 608] width 1377 height 21
click at [321, 606] on div at bounding box center [853, 608] width 1377 height 21
click at [381, 608] on div at bounding box center [853, 608] width 1377 height 21
click at [417, 613] on div at bounding box center [853, 608] width 1377 height 21
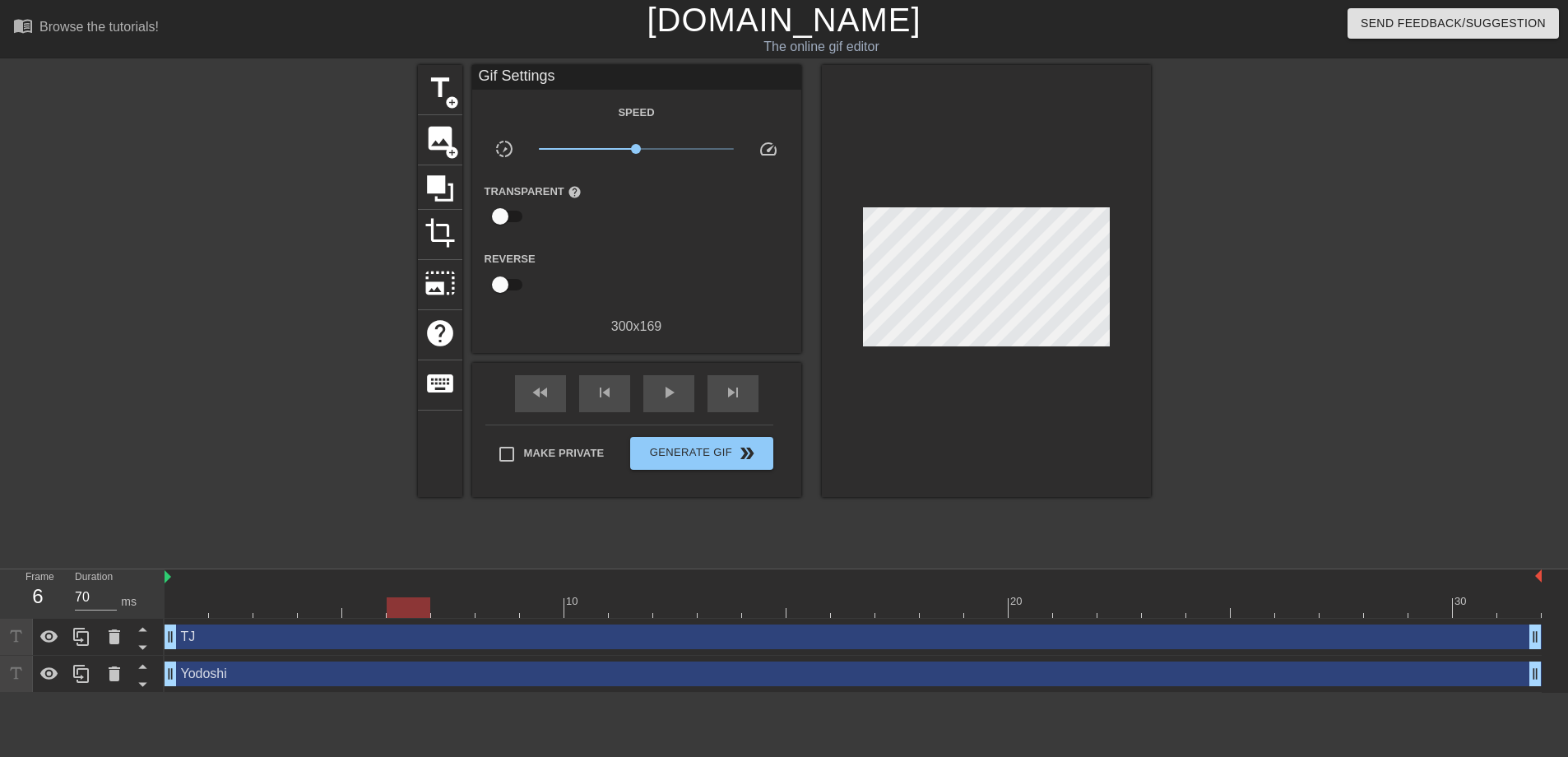
click at [458, 613] on div at bounding box center [853, 608] width 1377 height 21
click at [515, 612] on div at bounding box center [853, 608] width 1377 height 21
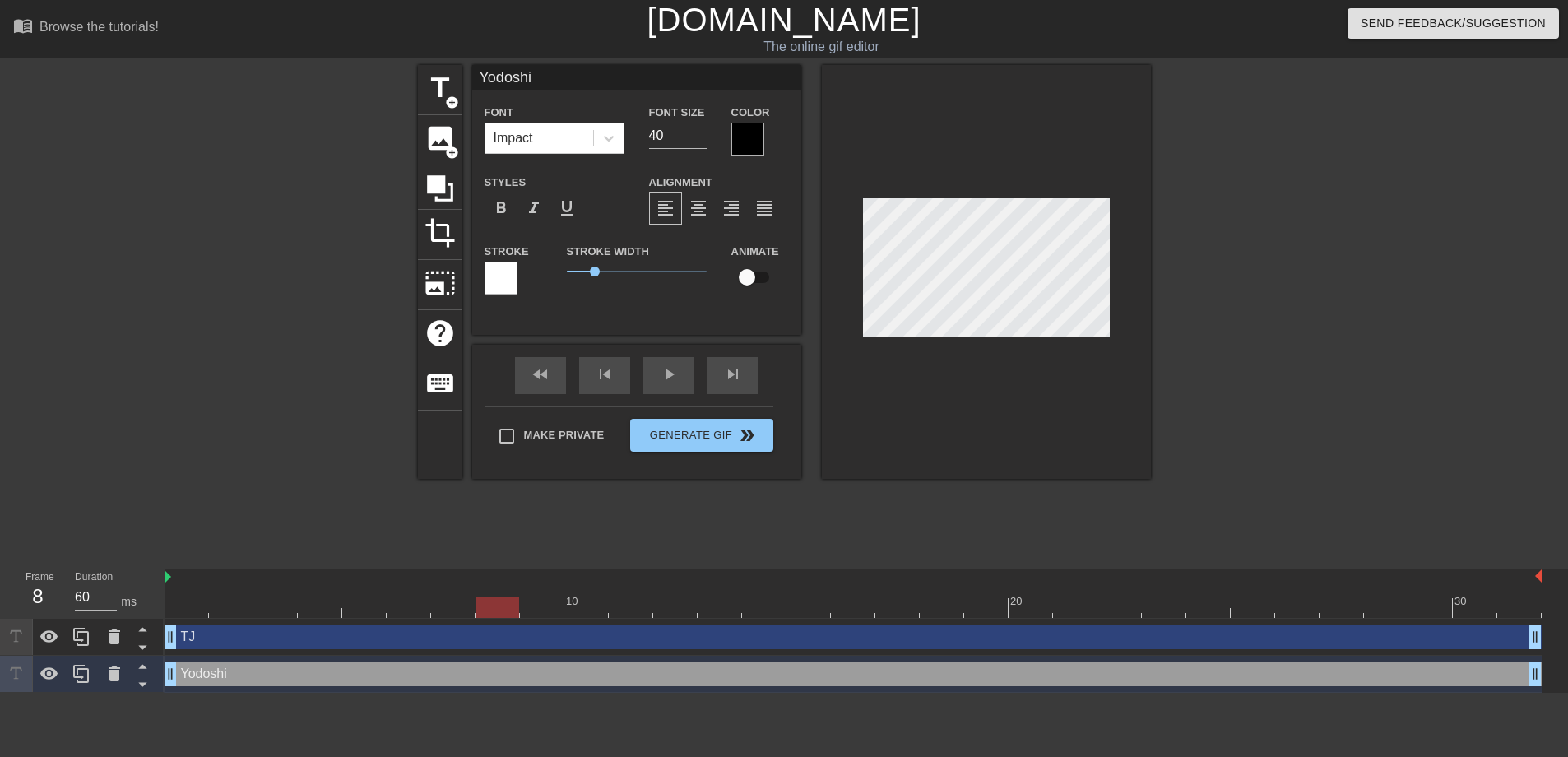
click at [540, 605] on div at bounding box center [853, 608] width 1377 height 21
click at [589, 602] on div at bounding box center [853, 608] width 1377 height 21
click at [641, 615] on div at bounding box center [853, 608] width 1377 height 21
click at [674, 608] on div at bounding box center [853, 608] width 1377 height 21
click at [739, 607] on div at bounding box center [853, 608] width 1377 height 21
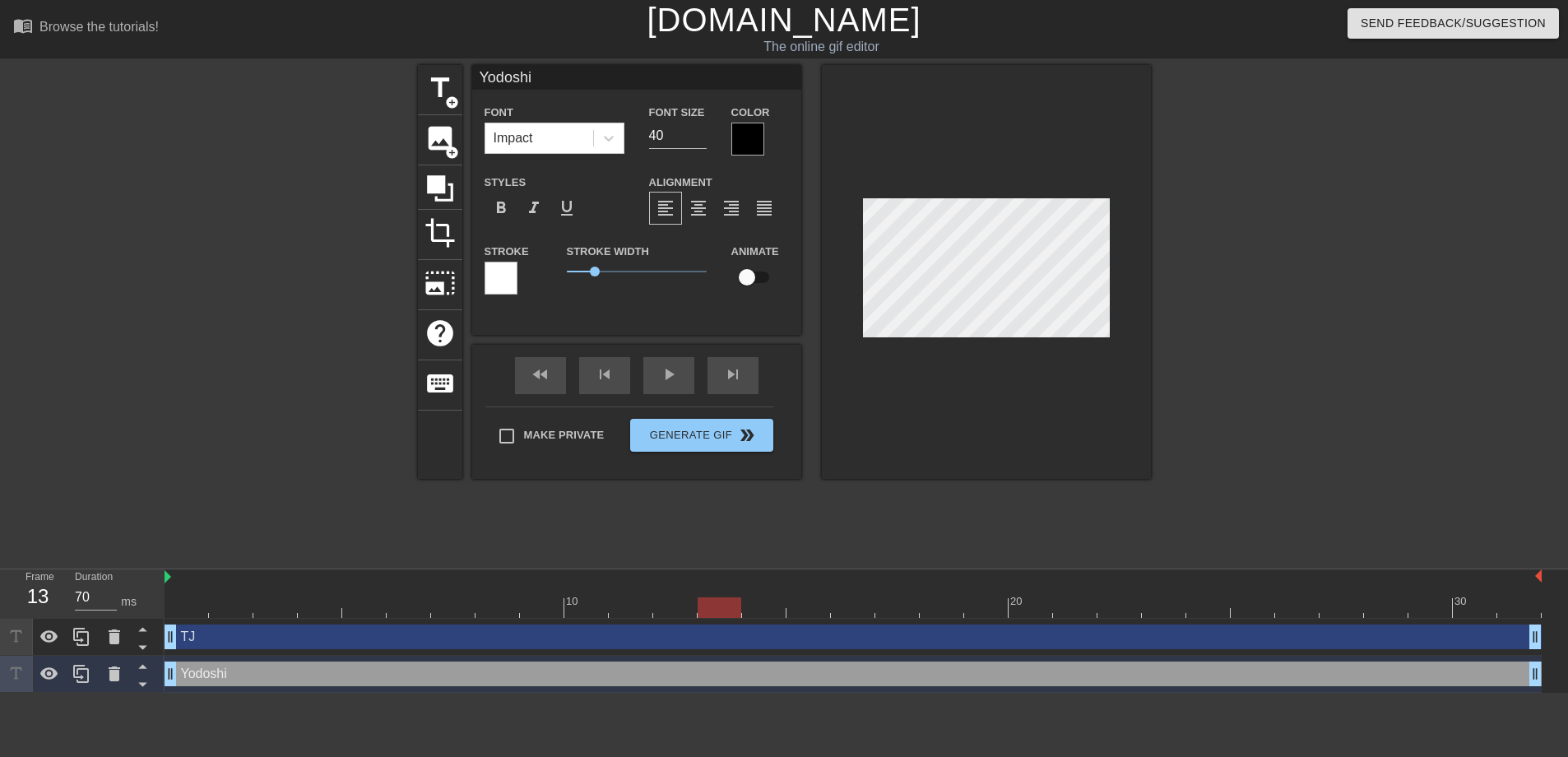
drag, startPoint x: 766, startPoint y: 605, endPoint x: 782, endPoint y: 603, distance: 16.1
click at [773, 605] on div at bounding box center [853, 608] width 1377 height 21
click at [808, 608] on div at bounding box center [853, 608] width 1377 height 21
click at [866, 605] on div at bounding box center [853, 608] width 1377 height 21
click at [900, 602] on div at bounding box center [853, 608] width 1377 height 21
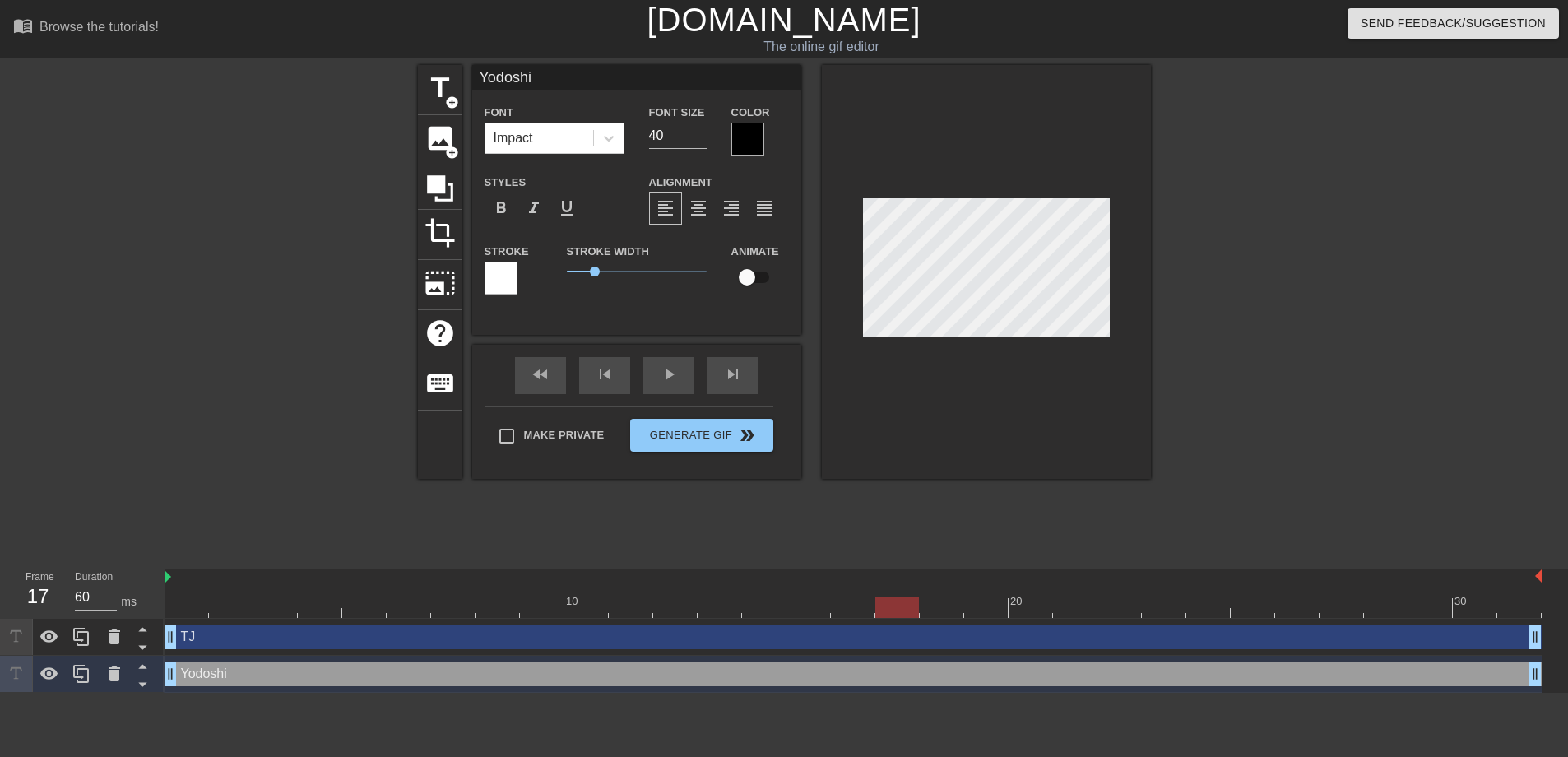
click at [942, 597] on div at bounding box center [942, 597] width 44 height 21
click at [988, 589] on div at bounding box center [986, 597] width 44 height 21
click at [1043, 602] on div at bounding box center [853, 608] width 1377 height 21
drag, startPoint x: 1077, startPoint y: 609, endPoint x: 1116, endPoint y: 609, distance: 39.0
click at [1077, 609] on div at bounding box center [853, 608] width 1377 height 21
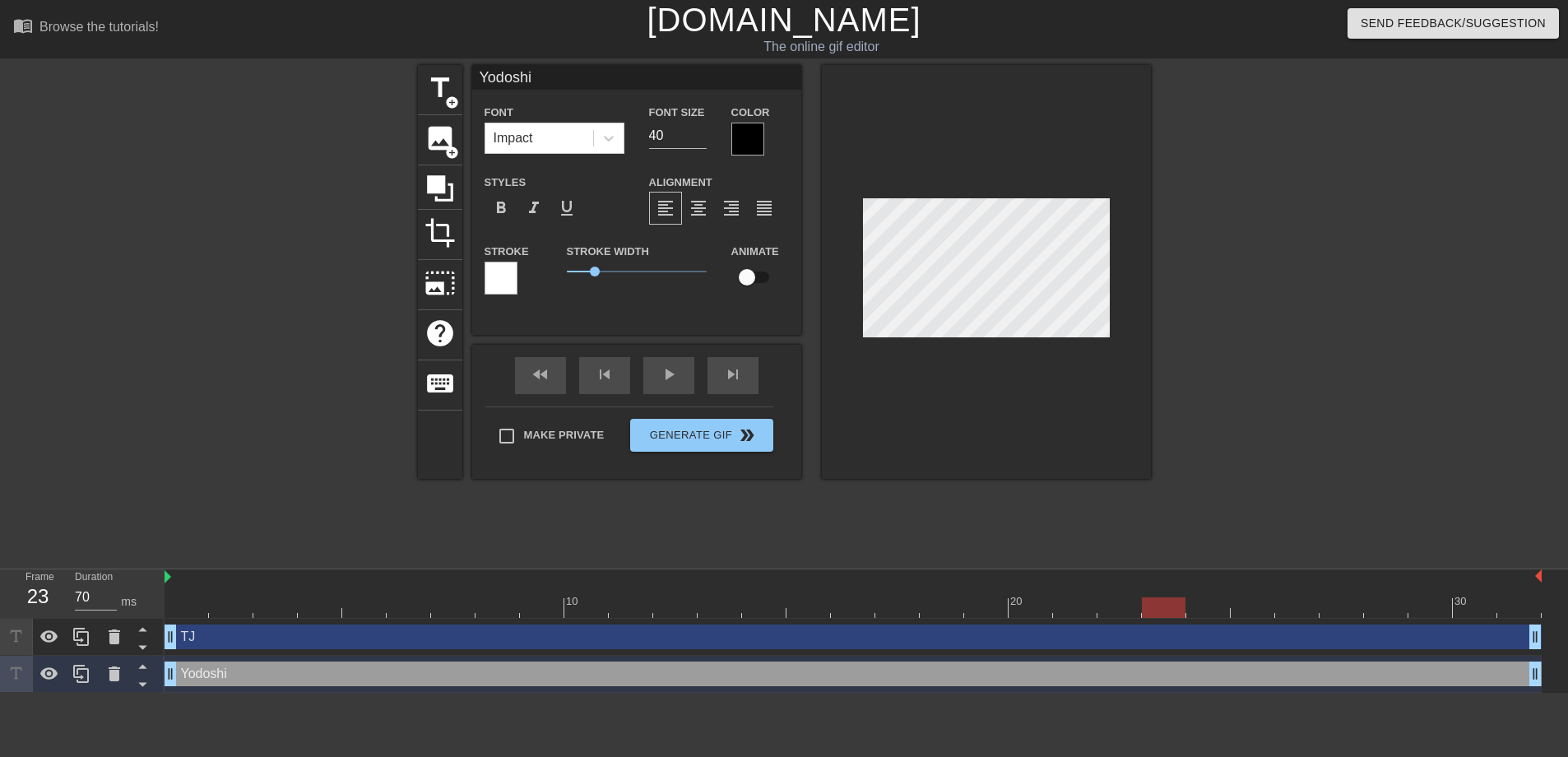
click at [1147, 607] on div at bounding box center [853, 608] width 1377 height 21
click at [1039, 338] on div at bounding box center [986, 272] width 329 height 414
click at [1202, 606] on div at bounding box center [853, 608] width 1377 height 21
click at [1259, 601] on div at bounding box center [853, 608] width 1377 height 21
click at [1296, 602] on div at bounding box center [853, 608] width 1377 height 21
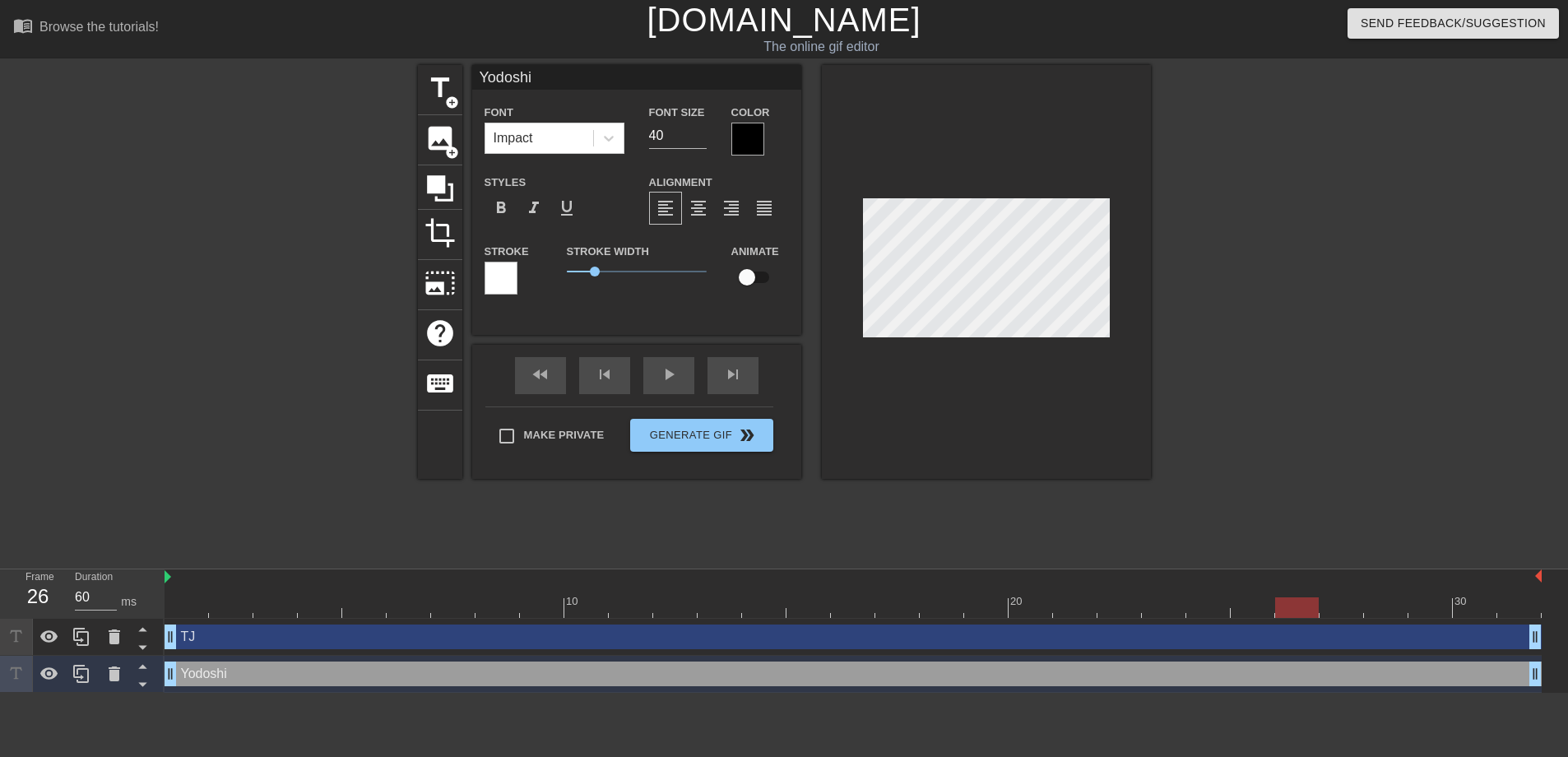
drag, startPoint x: 1338, startPoint y: 608, endPoint x: 1372, endPoint y: 614, distance: 34.5
click at [1341, 610] on div at bounding box center [853, 608] width 1377 height 21
drag, startPoint x: 1387, startPoint y: 610, endPoint x: 1412, endPoint y: 602, distance: 26.2
click at [1388, 610] on div at bounding box center [853, 608] width 1377 height 21
drag, startPoint x: 1421, startPoint y: 602, endPoint x: 1429, endPoint y: 605, distance: 8.5
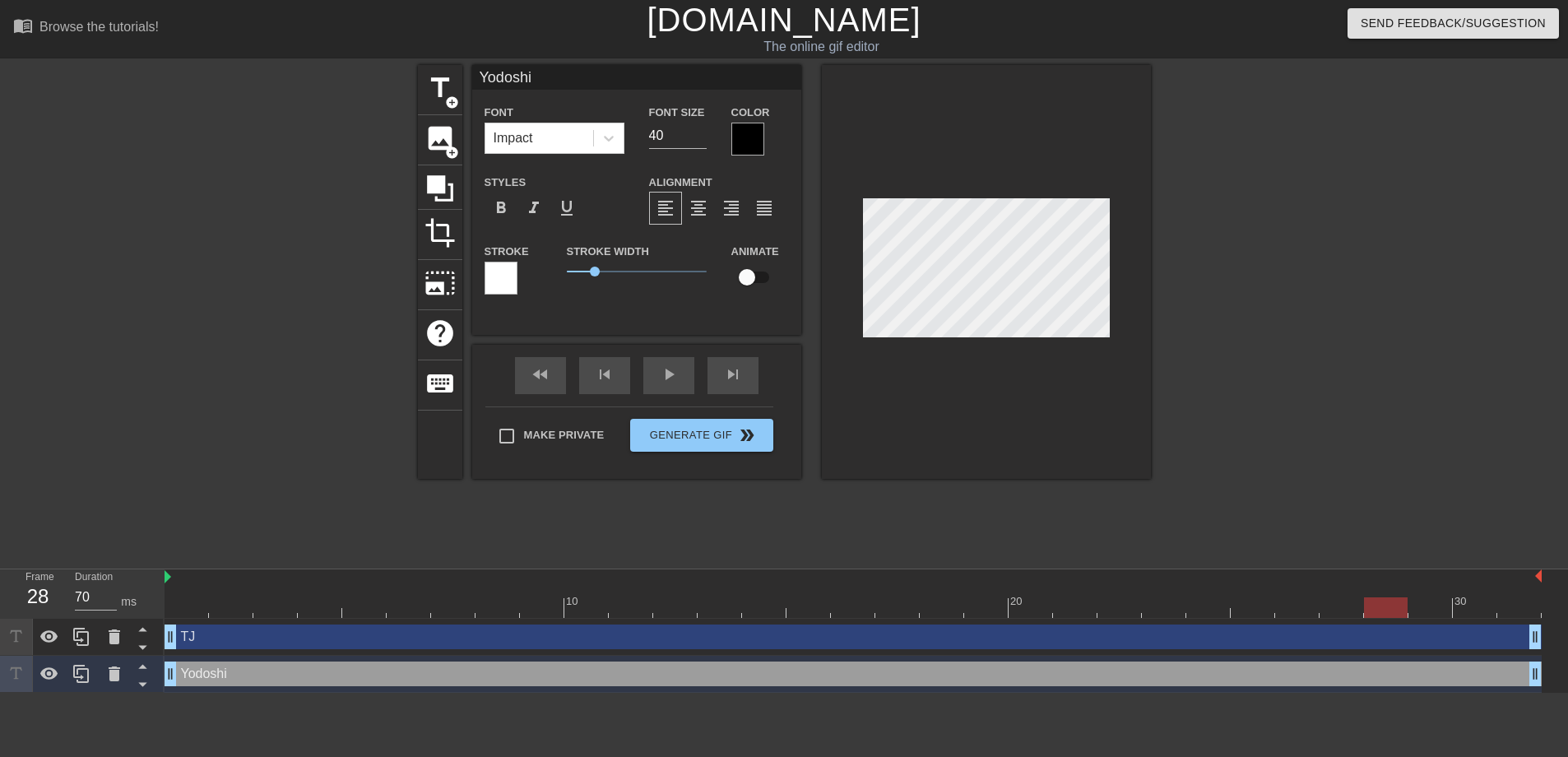
click at [1428, 604] on div at bounding box center [853, 608] width 1377 height 21
click at [1463, 603] on div at bounding box center [853, 608] width 1377 height 21
drag, startPoint x: 1506, startPoint y: 603, endPoint x: 1516, endPoint y: 606, distance: 10.4
click at [1509, 604] on div at bounding box center [853, 608] width 1377 height 21
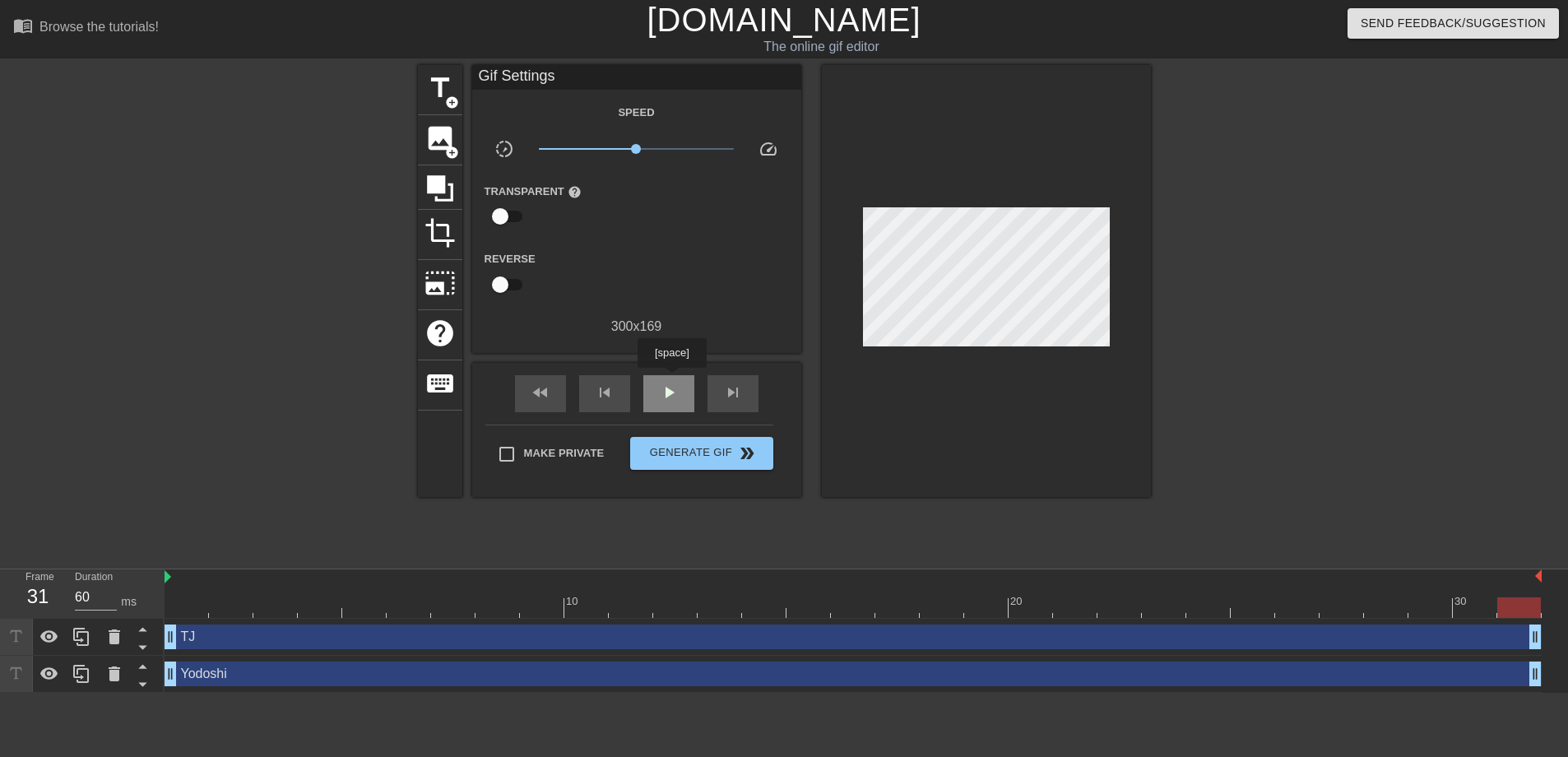
click at [672, 379] on div "play_arrow" at bounding box center [669, 394] width 51 height 37
click at [662, 388] on span "pause" at bounding box center [669, 393] width 20 height 20
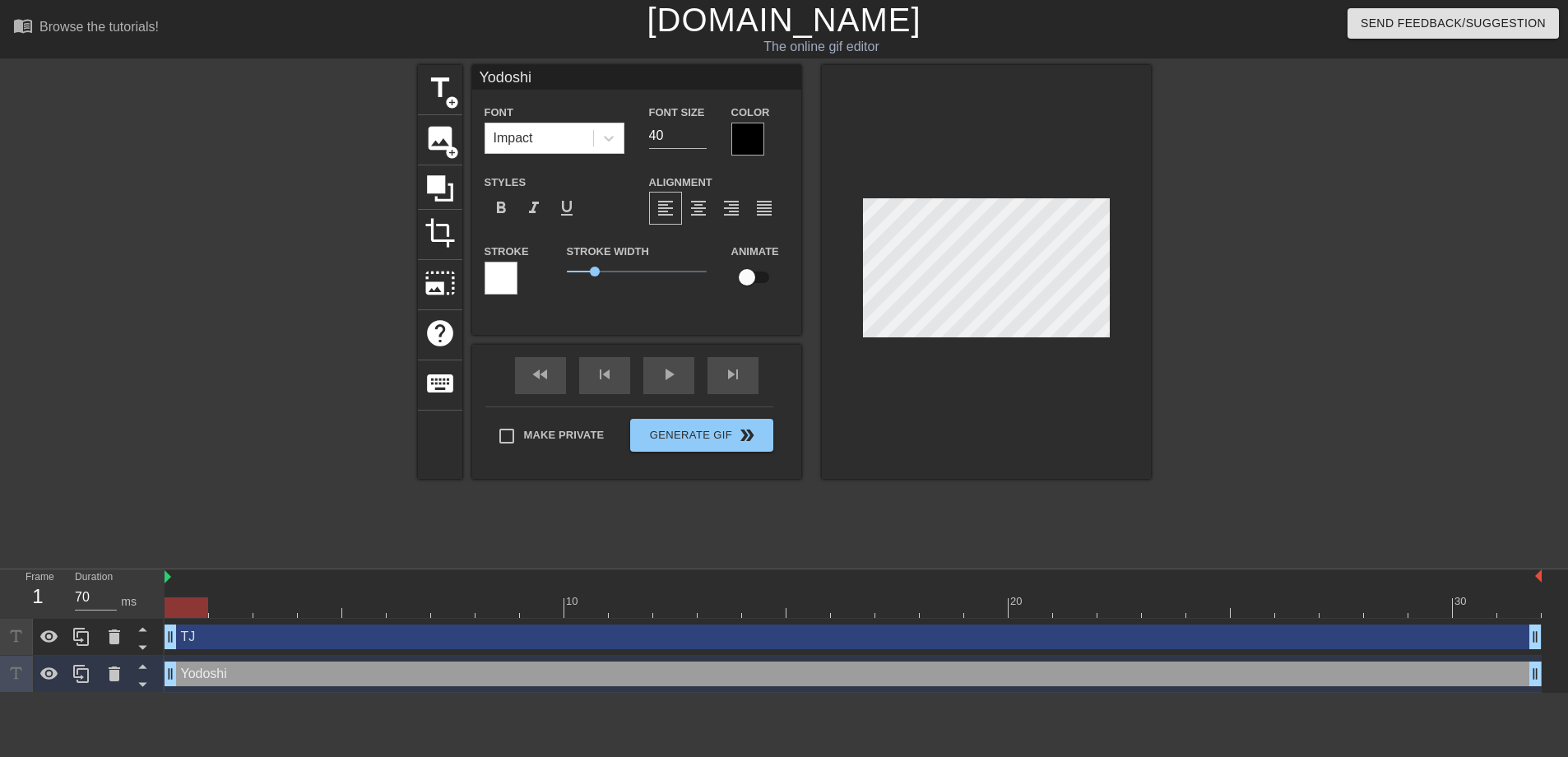
click at [154, 532] on div at bounding box center [275, 311] width 247 height 494
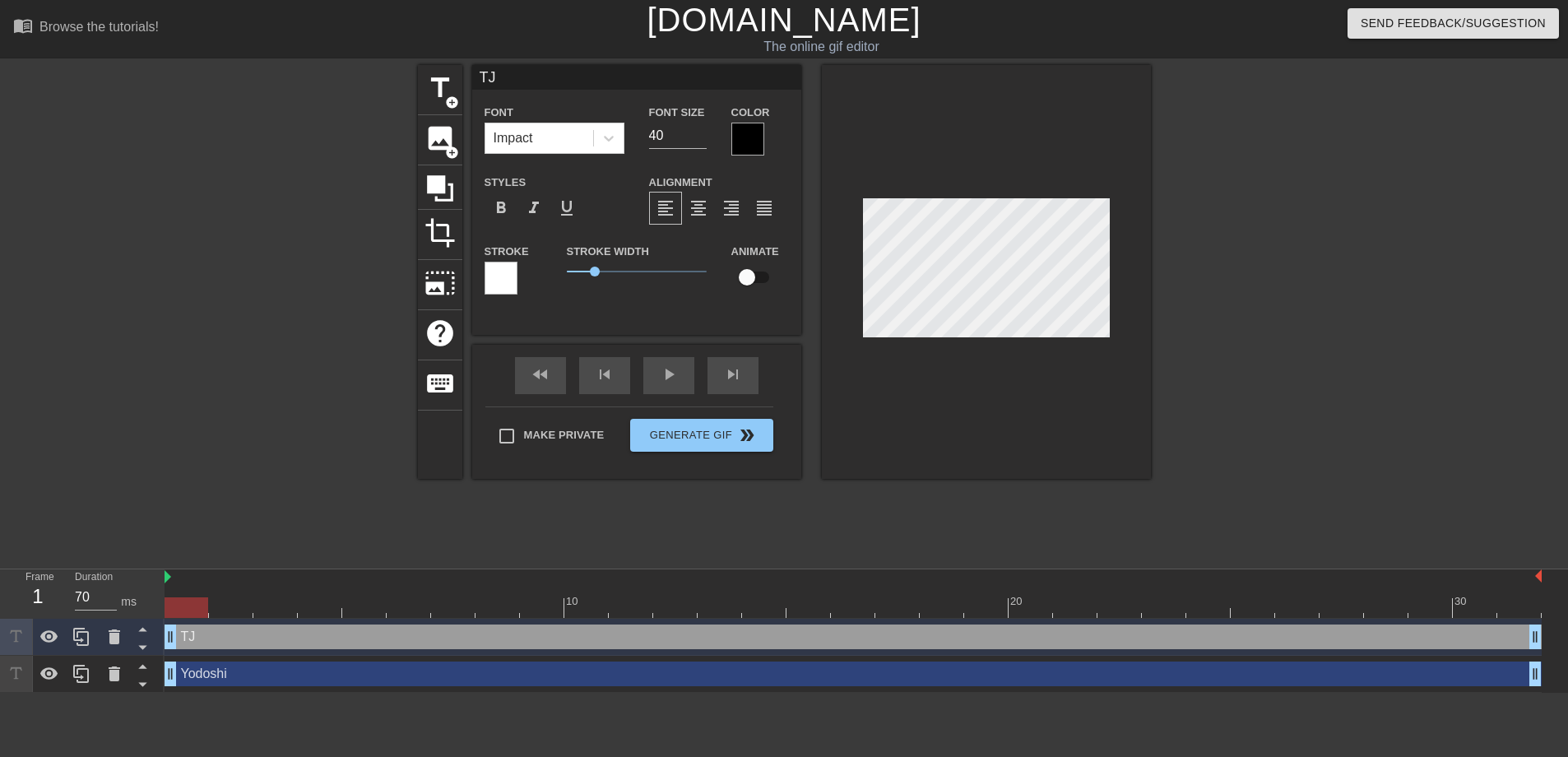
click at [884, 693] on html "menu_book Browse the tutorials! [DOMAIN_NAME] The online gif editor Send Feedba…" at bounding box center [784, 346] width 1568 height 693
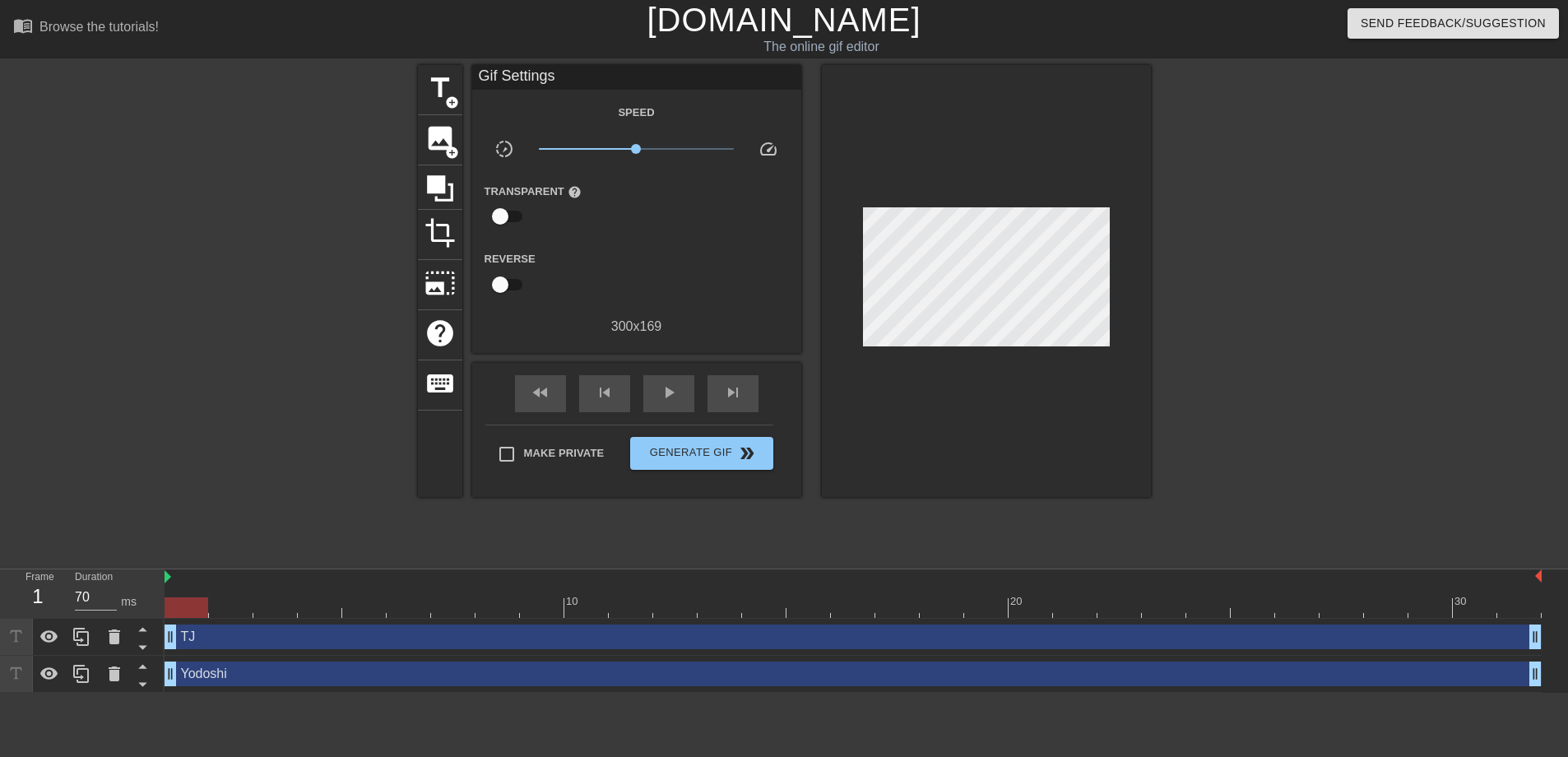
click at [432, 621] on div "TJ drag_handle drag_handle" at bounding box center [853, 637] width 1377 height 37
drag, startPoint x: 431, startPoint y: 636, endPoint x: 430, endPoint y: 604, distance: 32.0
click at [430, 604] on div "10 20 30 TJ drag_handle drag_handle Yodoshi drag_handle drag_handle" at bounding box center [866, 631] width 1404 height 124
drag, startPoint x: 422, startPoint y: 628, endPoint x: 331, endPoint y: 569, distance: 108.5
click at [331, 569] on div "Frame 1 Duration 70 ms 10 20 30 TJ drag_handle drag_handle Yodoshi drag_handle …" at bounding box center [784, 631] width 1568 height 125
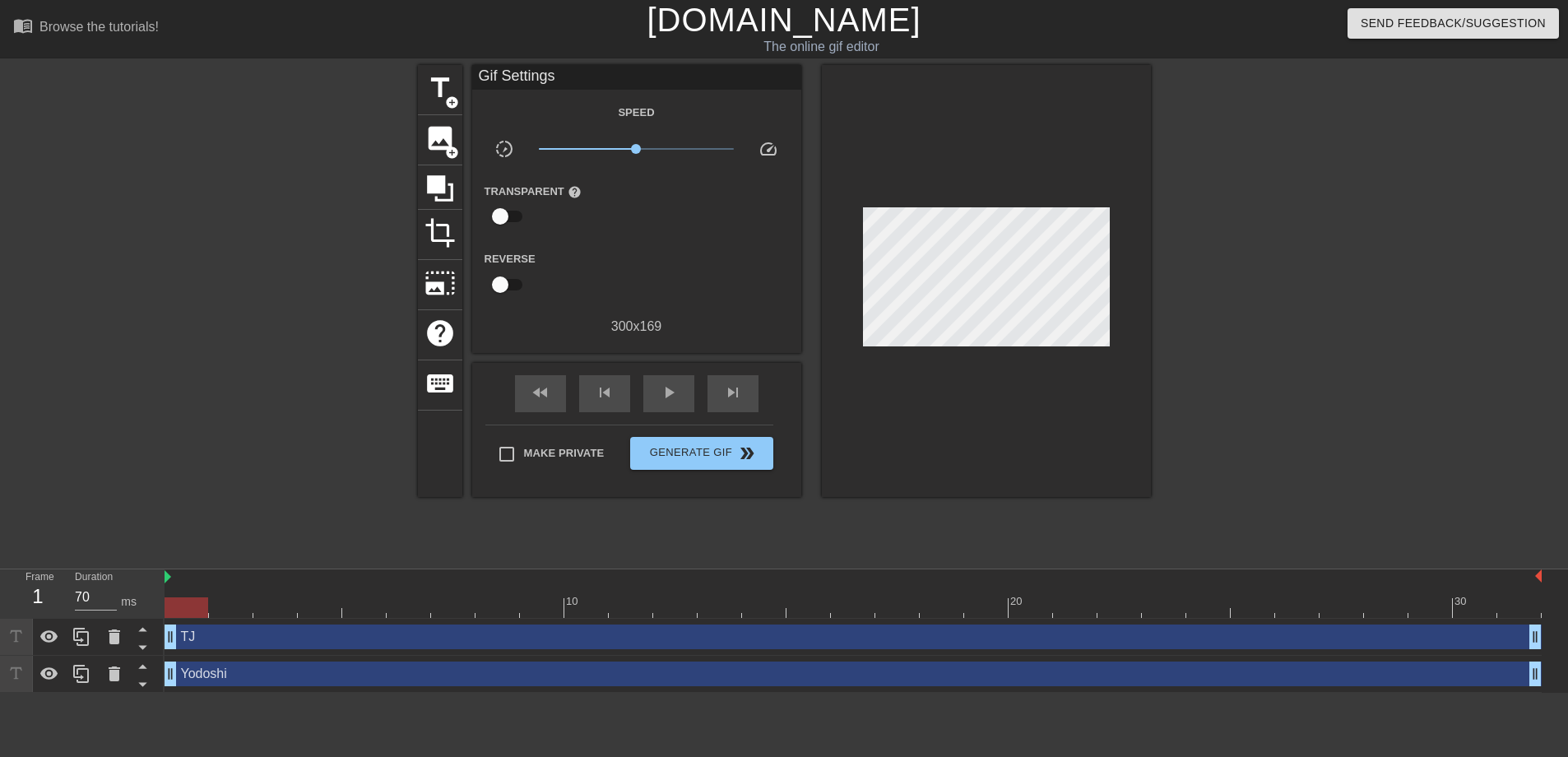
drag, startPoint x: 331, startPoint y: 569, endPoint x: 177, endPoint y: 599, distance: 156.9
click at [177, 599] on div at bounding box center [186, 608] width 43 height 21
drag, startPoint x: 183, startPoint y: 608, endPoint x: 193, endPoint y: 610, distance: 10.2
click at [193, 610] on div at bounding box center [186, 608] width 43 height 21
type input "60"
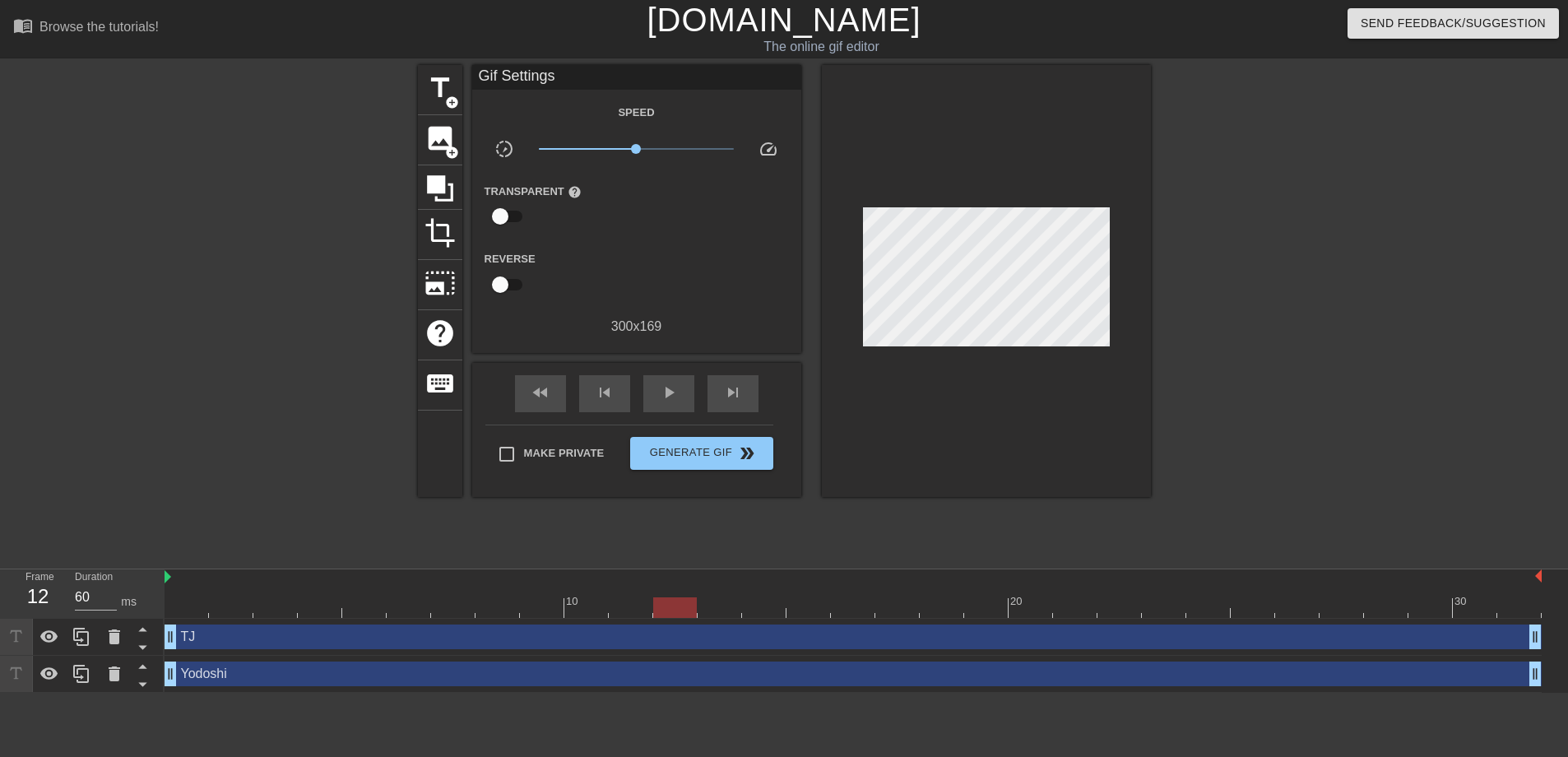
drag, startPoint x: 201, startPoint y: 608, endPoint x: 670, endPoint y: 635, distance: 469.8
click at [670, 635] on div "10 20 30 TJ drag_handle drag_handle Yodoshi drag_handle drag_handle" at bounding box center [866, 631] width 1404 height 124
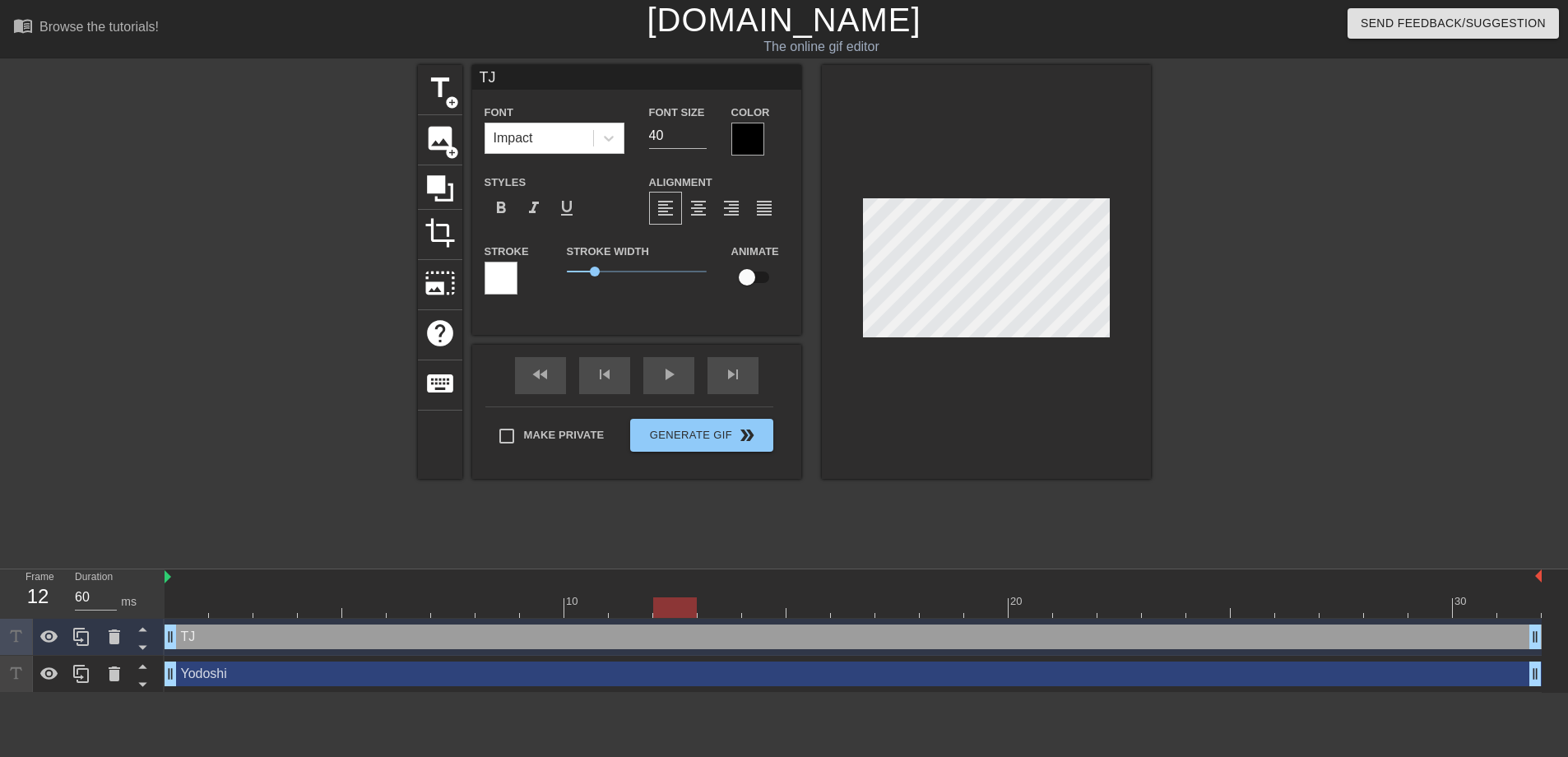
click at [658, 610] on div at bounding box center [675, 608] width 43 height 21
click at [688, 602] on div at bounding box center [675, 608] width 43 height 21
click at [18, 631] on icon at bounding box center [16, 637] width 19 height 19
drag, startPoint x: 449, startPoint y: 248, endPoint x: 336, endPoint y: 207, distance: 120.2
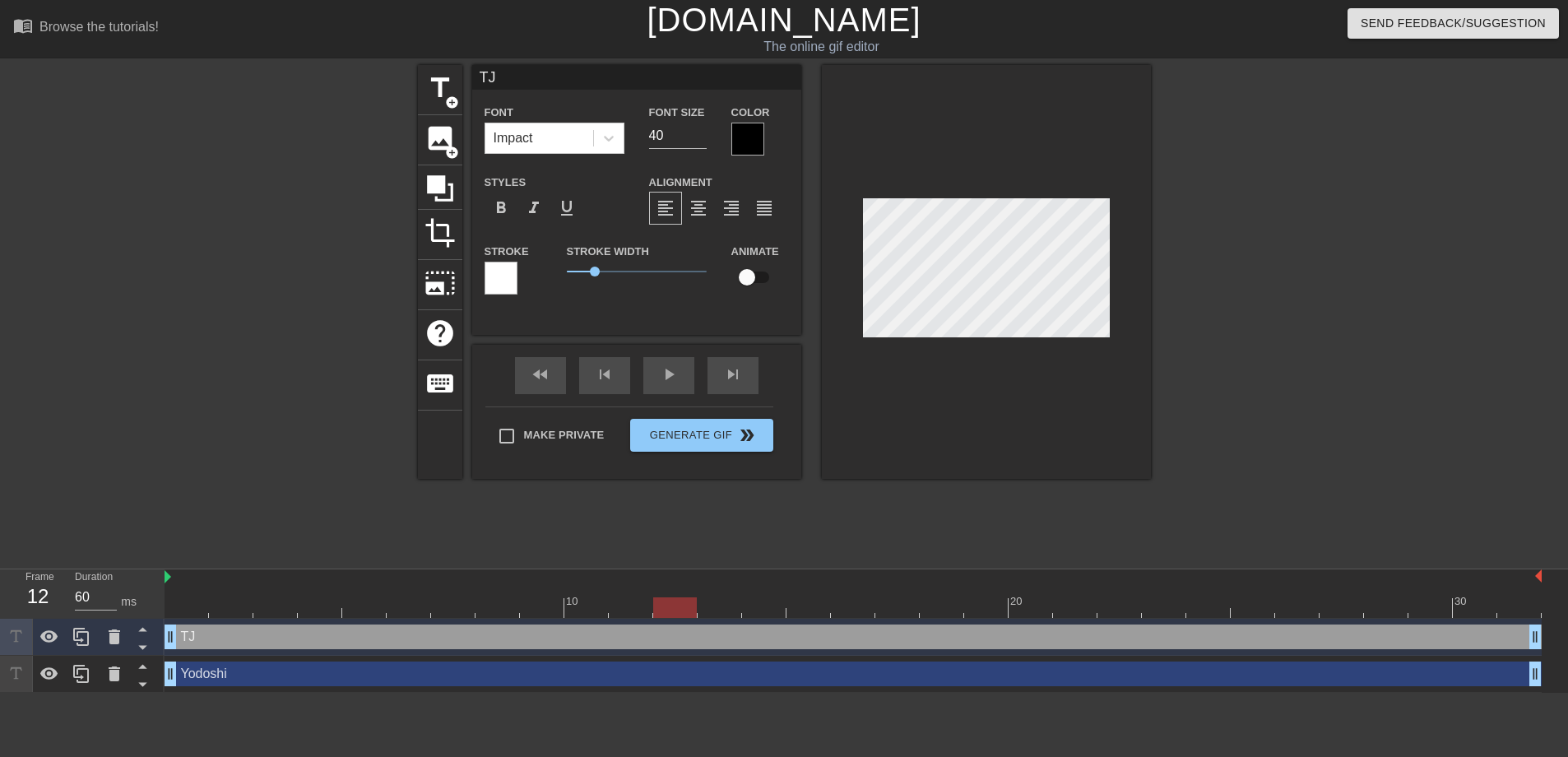
click at [328, 204] on div "title add_circle image add_circle crop photo_size_select_large help keyboard TJ…" at bounding box center [784, 311] width 1568 height 494
